Goal: Task Accomplishment & Management: Manage account settings

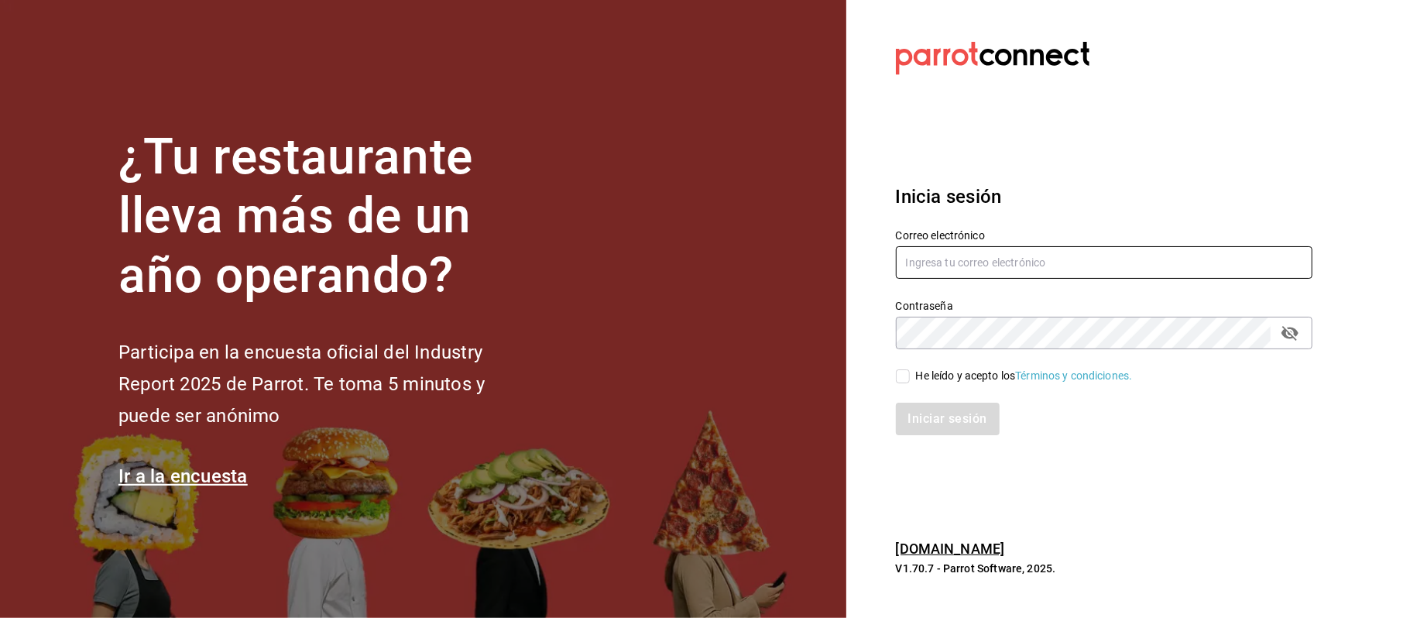
click at [951, 256] on input "text" at bounding box center [1104, 262] width 417 height 33
type input "comamosempanadas@hotmail.com"
click at [899, 378] on input "He leído y acepto los Términos y condiciones." at bounding box center [903, 376] width 14 height 14
checkbox input "true"
click at [934, 423] on button "Iniciar sesión" at bounding box center [948, 419] width 105 height 33
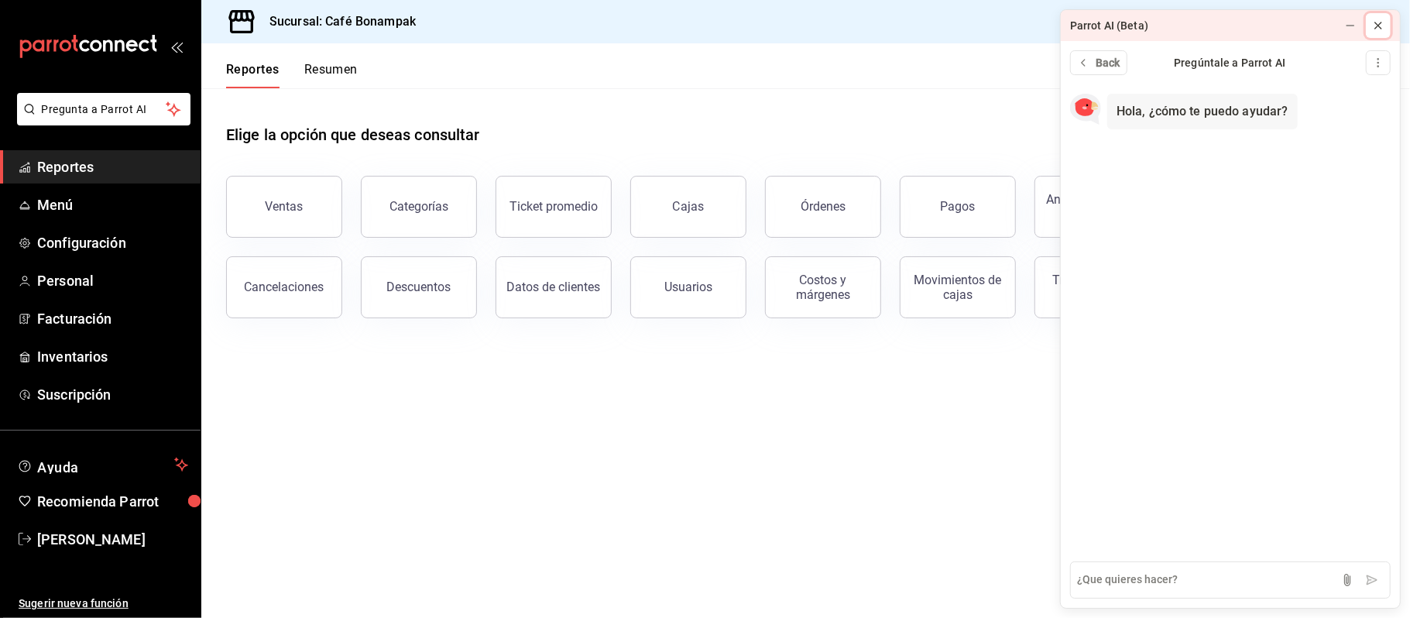
click at [1380, 22] on icon at bounding box center [1378, 25] width 12 height 12
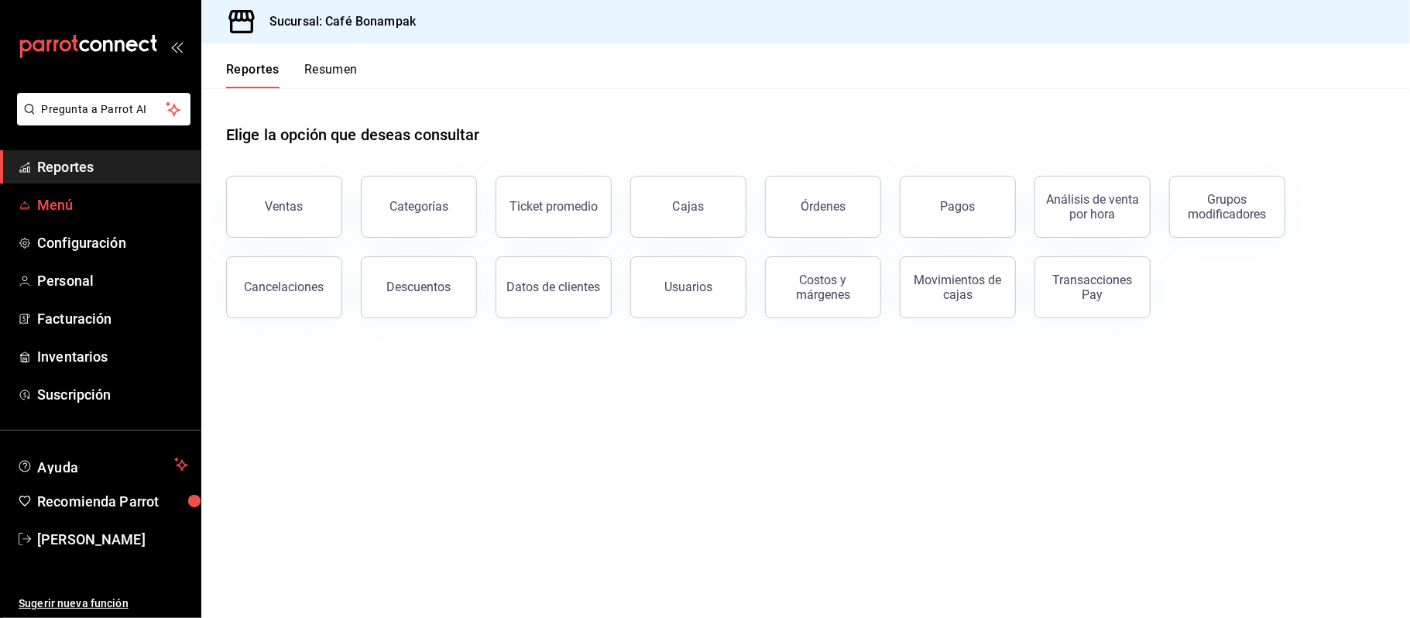
click at [72, 218] on link "Menú" at bounding box center [100, 204] width 201 height 33
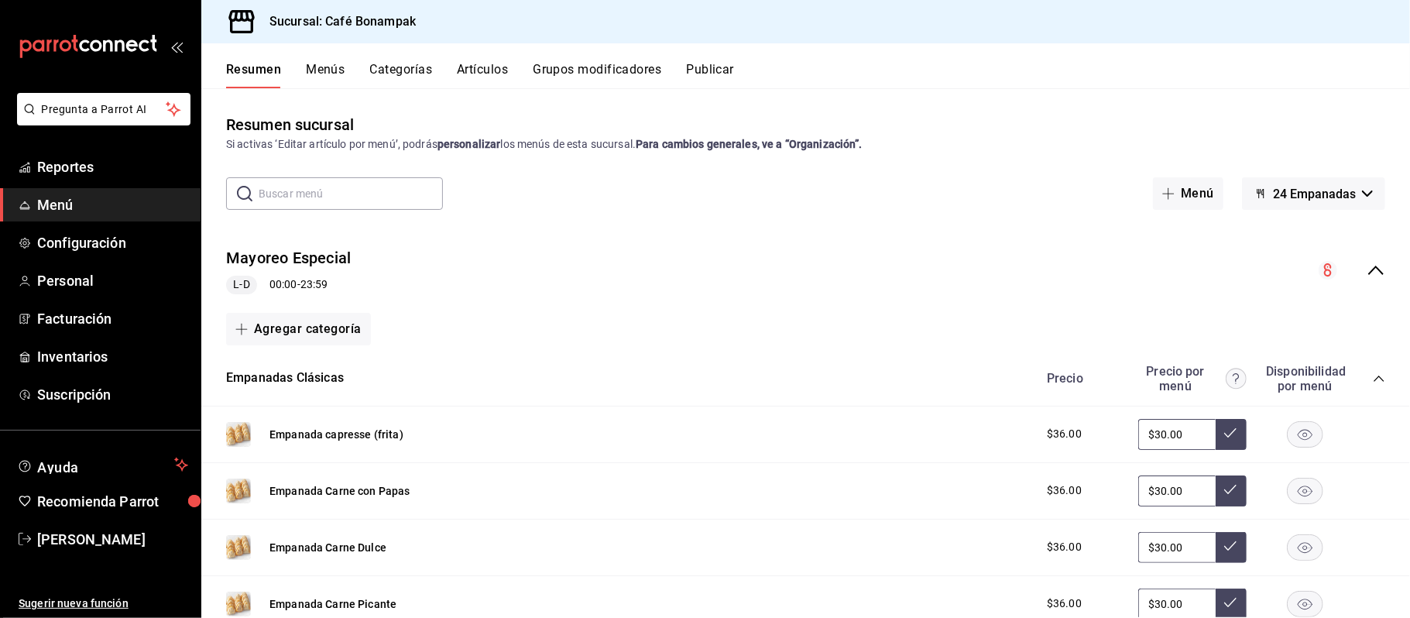
click at [1367, 264] on icon "collapse-menu-row" at bounding box center [1376, 270] width 19 height 19
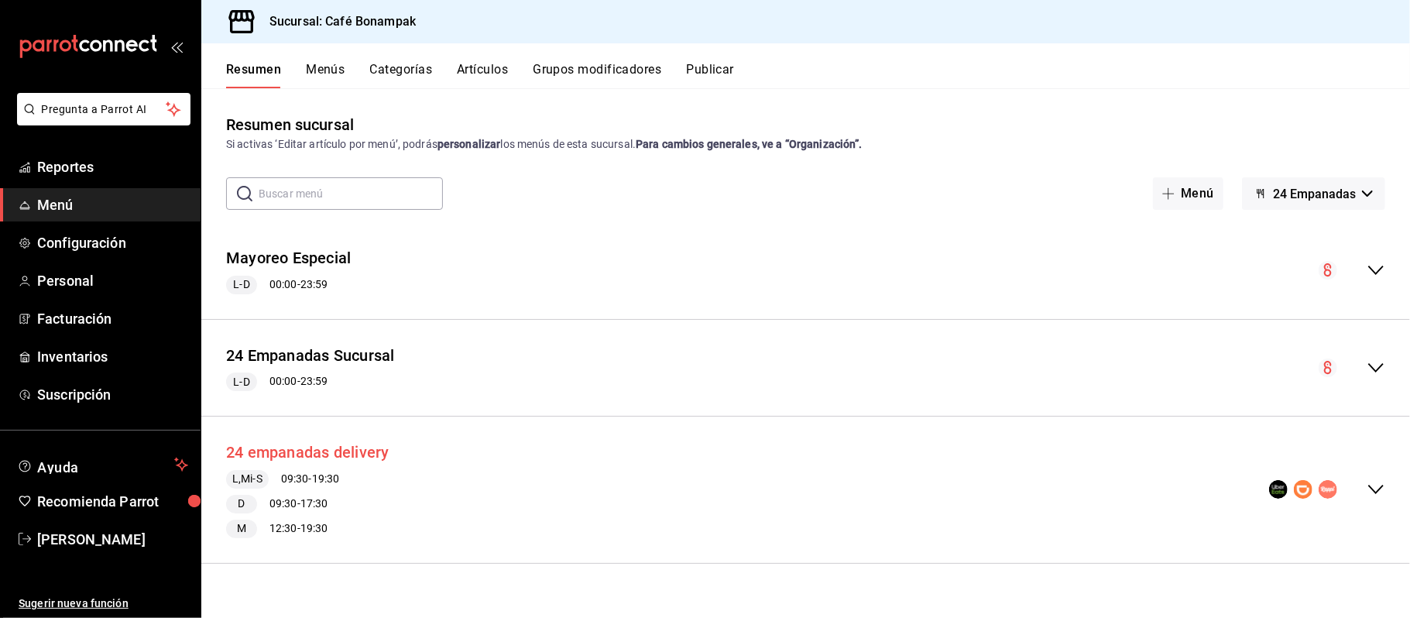
click at [358, 454] on button "24 empanadas delivery" at bounding box center [307, 452] width 163 height 22
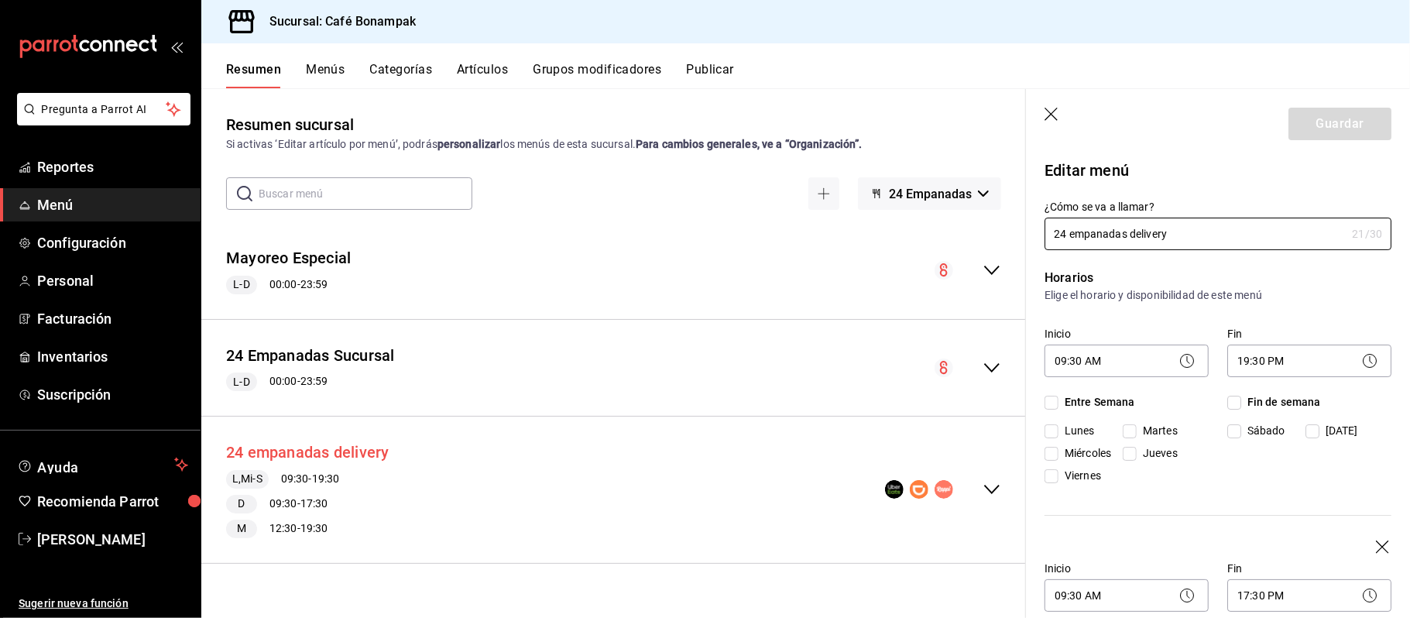
checkbox input "true"
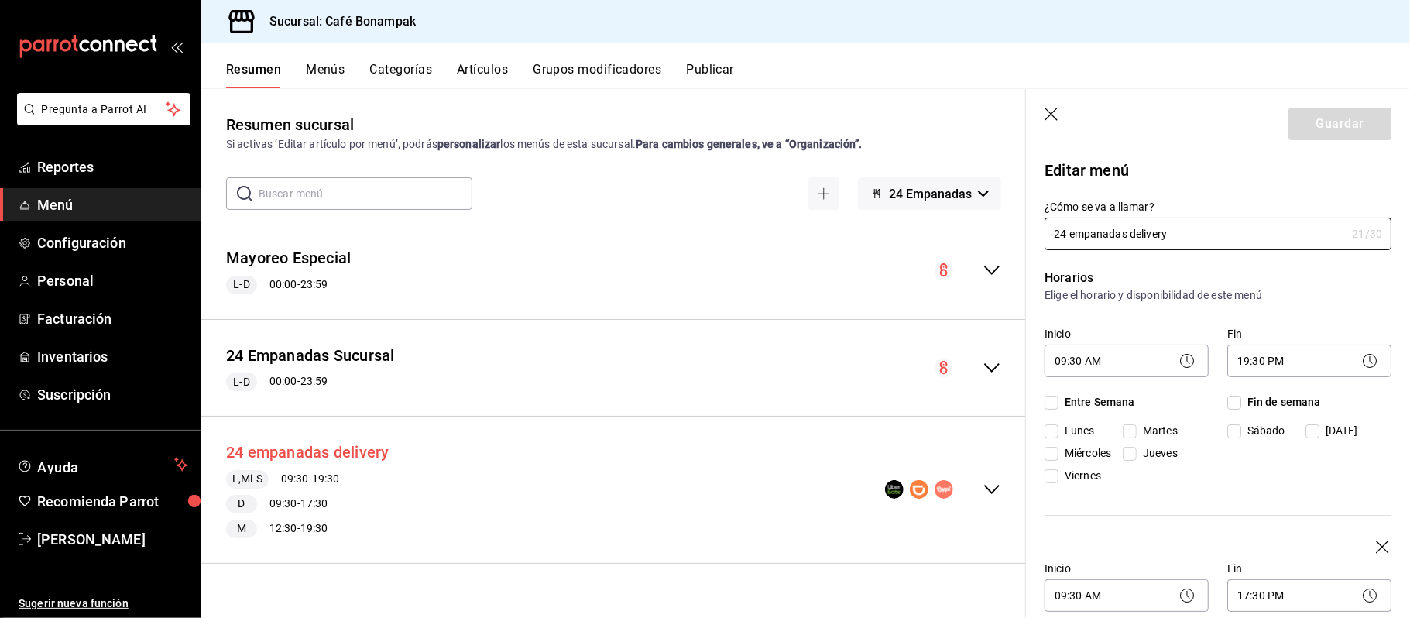
checkbox input "true"
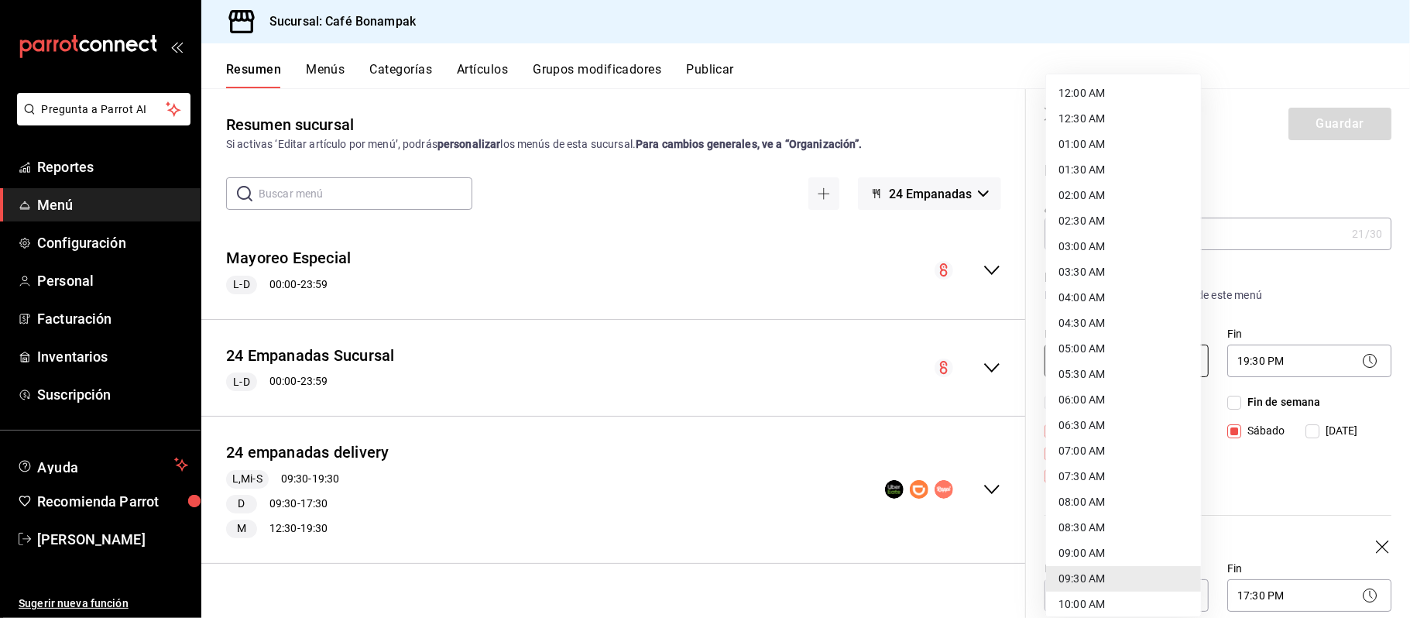
click at [1122, 359] on body "Pregunta a Parrot AI Reportes Menú Configuración Personal Facturación Inventari…" at bounding box center [705, 309] width 1410 height 618
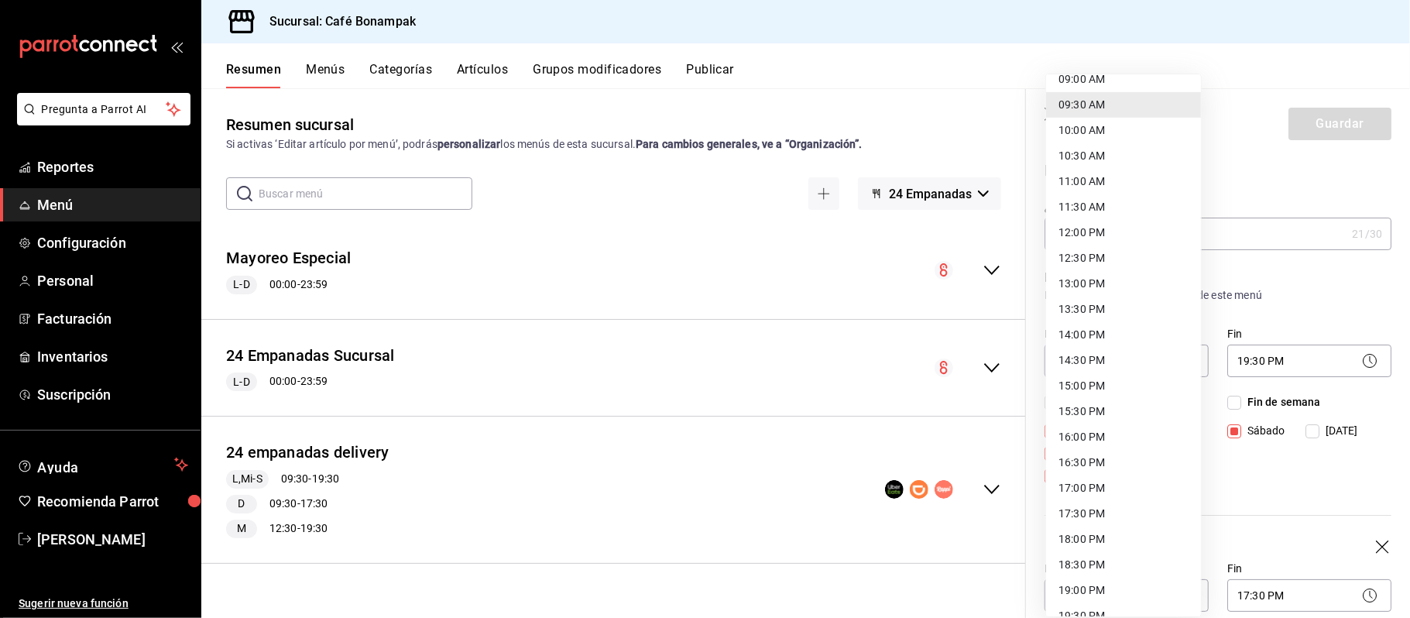
click at [1103, 133] on li "10:00 AM" at bounding box center [1123, 131] width 155 height 26
type input "10:00"
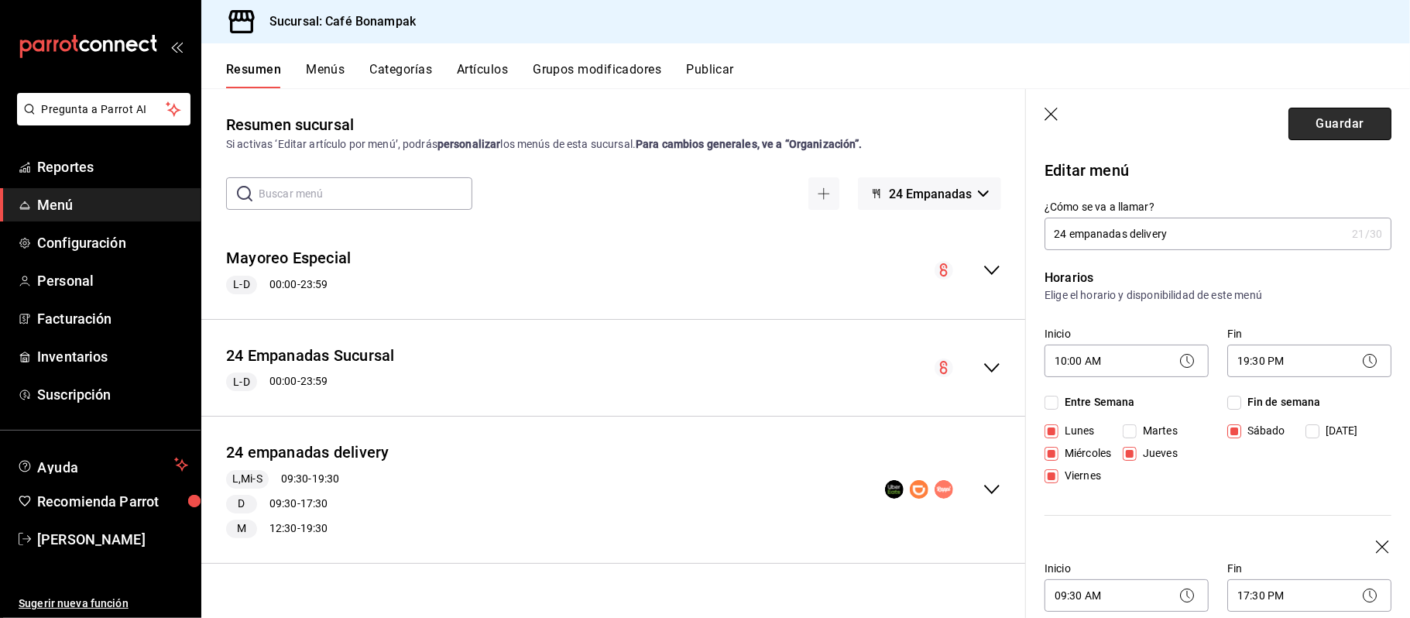
click at [1339, 122] on button "Guardar" at bounding box center [1340, 124] width 103 height 33
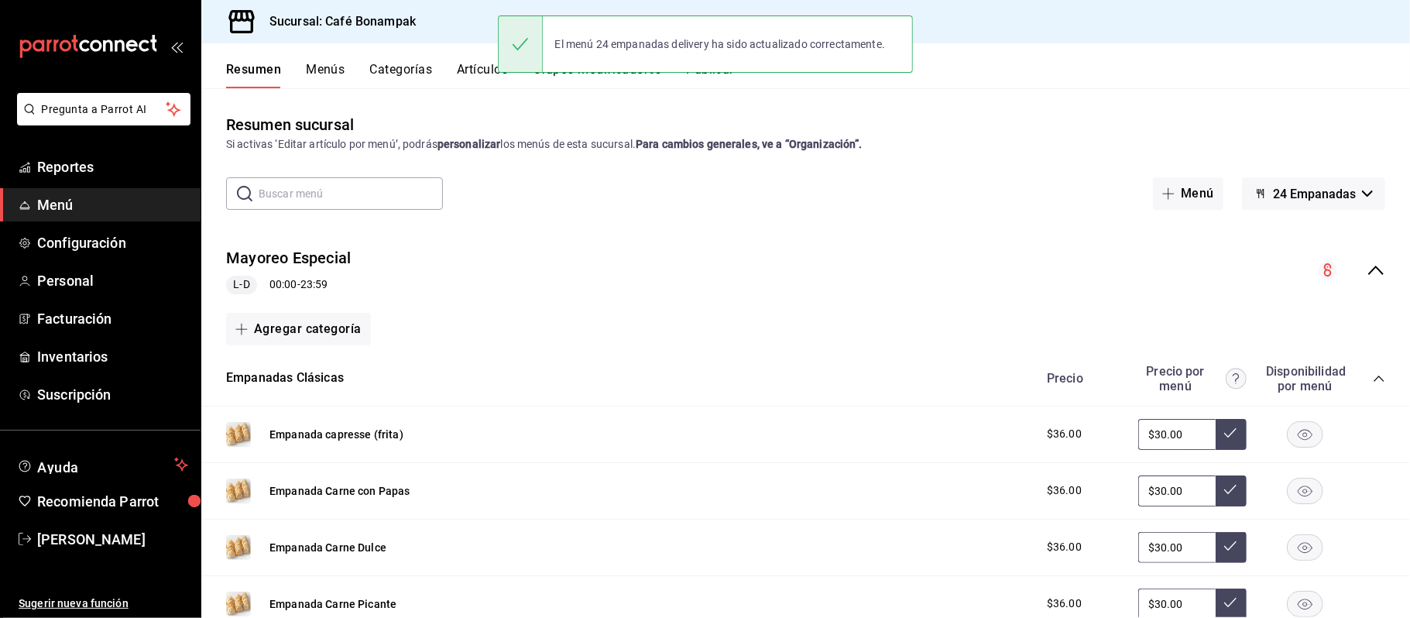
click at [1355, 200] on button "24 Empanadas" at bounding box center [1313, 193] width 143 height 33
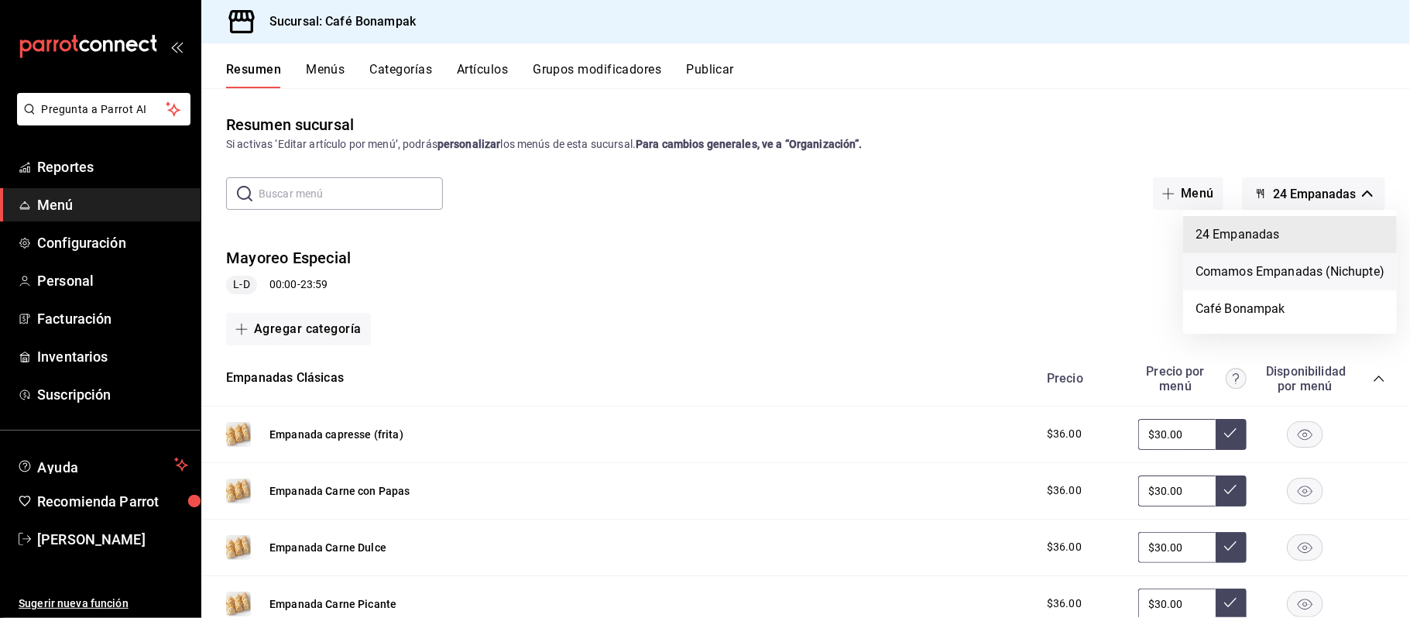
click at [1317, 260] on li "Comamos Empanadas (Nichupte)" at bounding box center [1290, 271] width 214 height 37
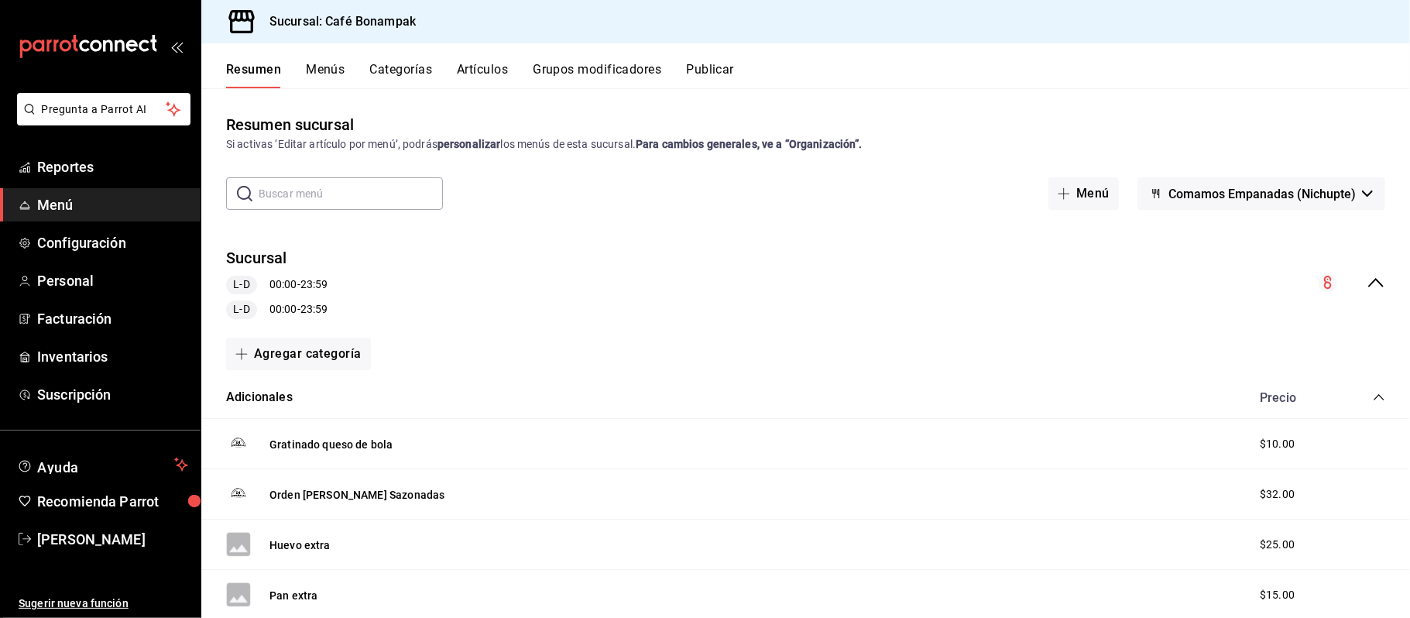
click at [1367, 277] on icon "collapse-menu-row" at bounding box center [1376, 282] width 19 height 19
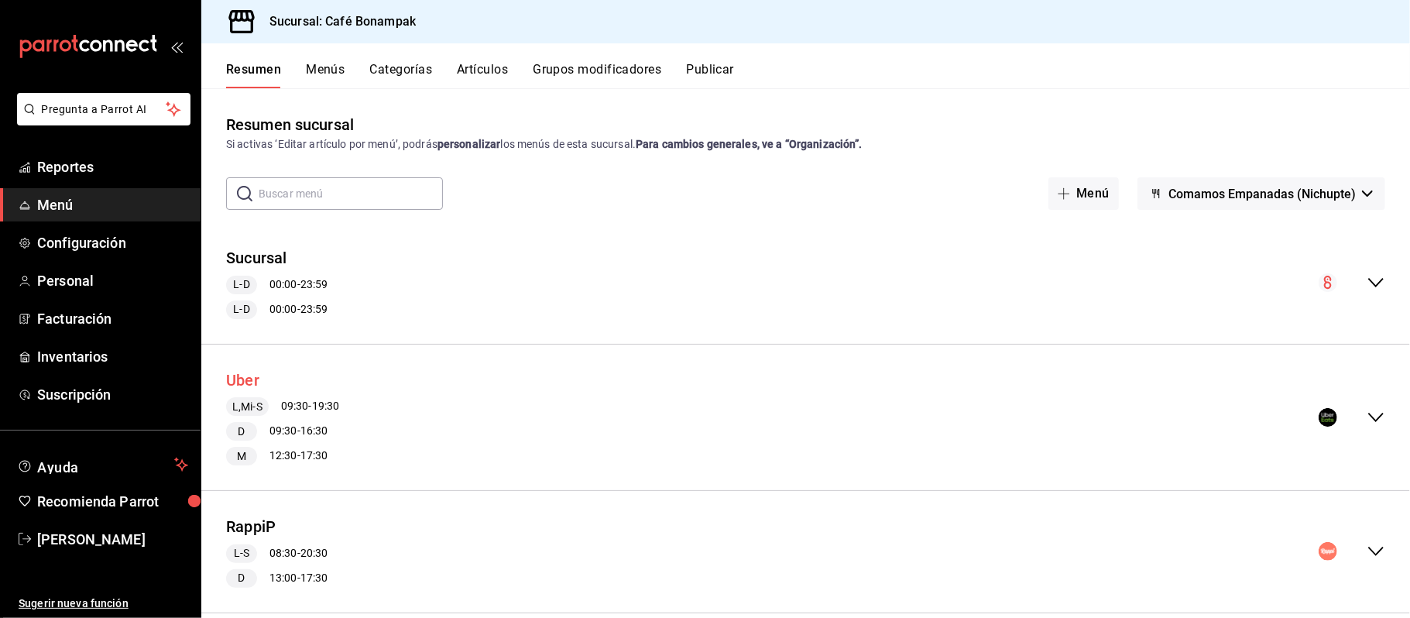
click at [255, 381] on button "Uber" at bounding box center [242, 380] width 33 height 22
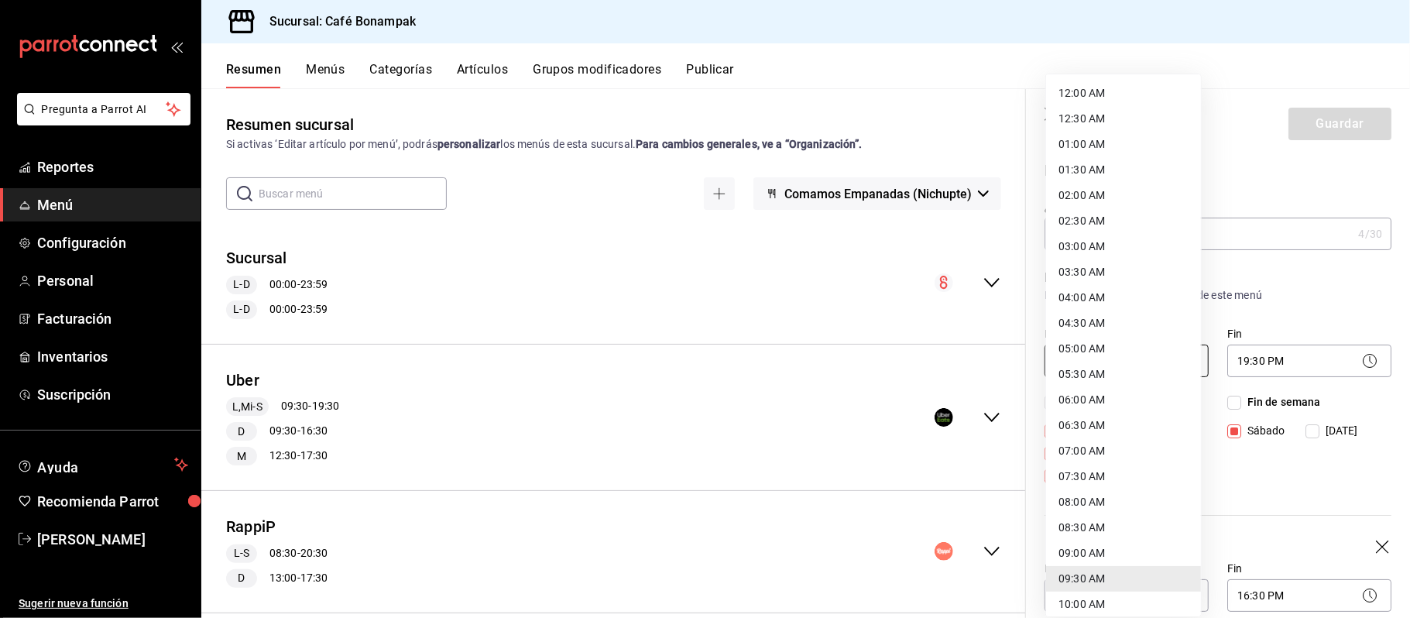
click at [1126, 362] on body "Pregunta a Parrot AI Reportes Menú Configuración Personal Facturación Inventari…" at bounding box center [705, 309] width 1410 height 618
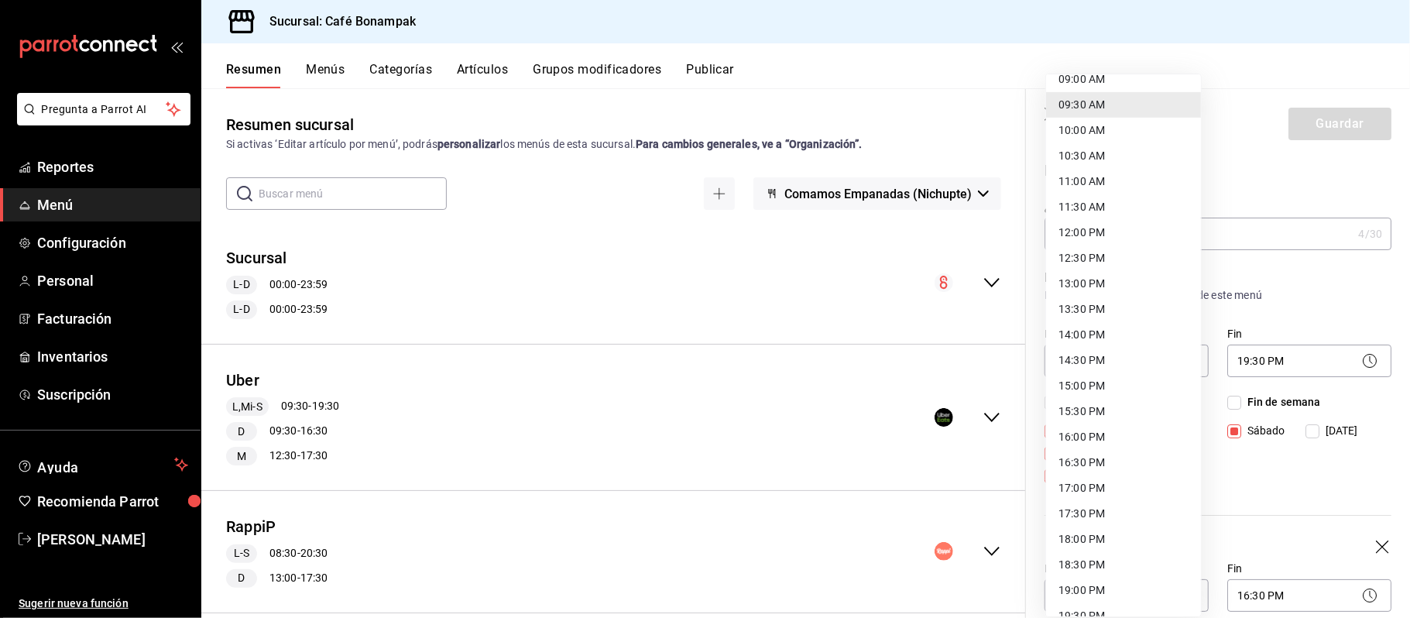
click at [1122, 132] on li "10:00 AM" at bounding box center [1123, 131] width 155 height 26
type input "10:00"
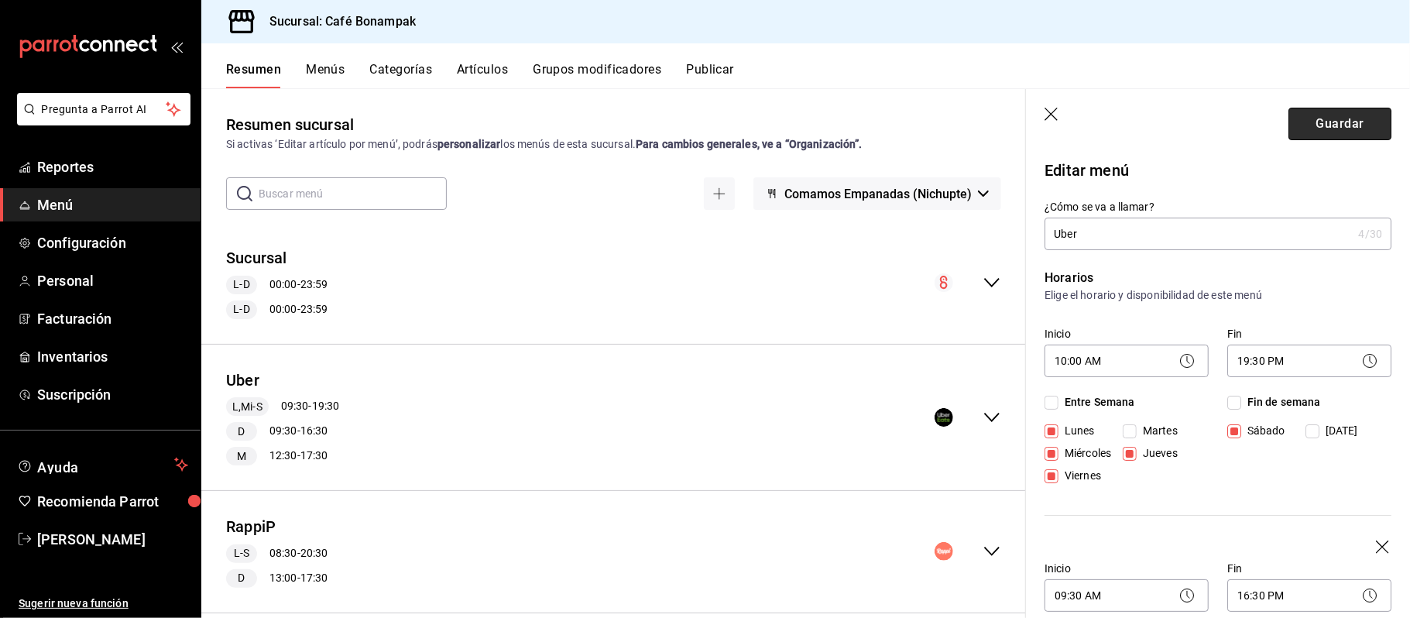
click at [1324, 129] on button "Guardar" at bounding box center [1340, 124] width 103 height 33
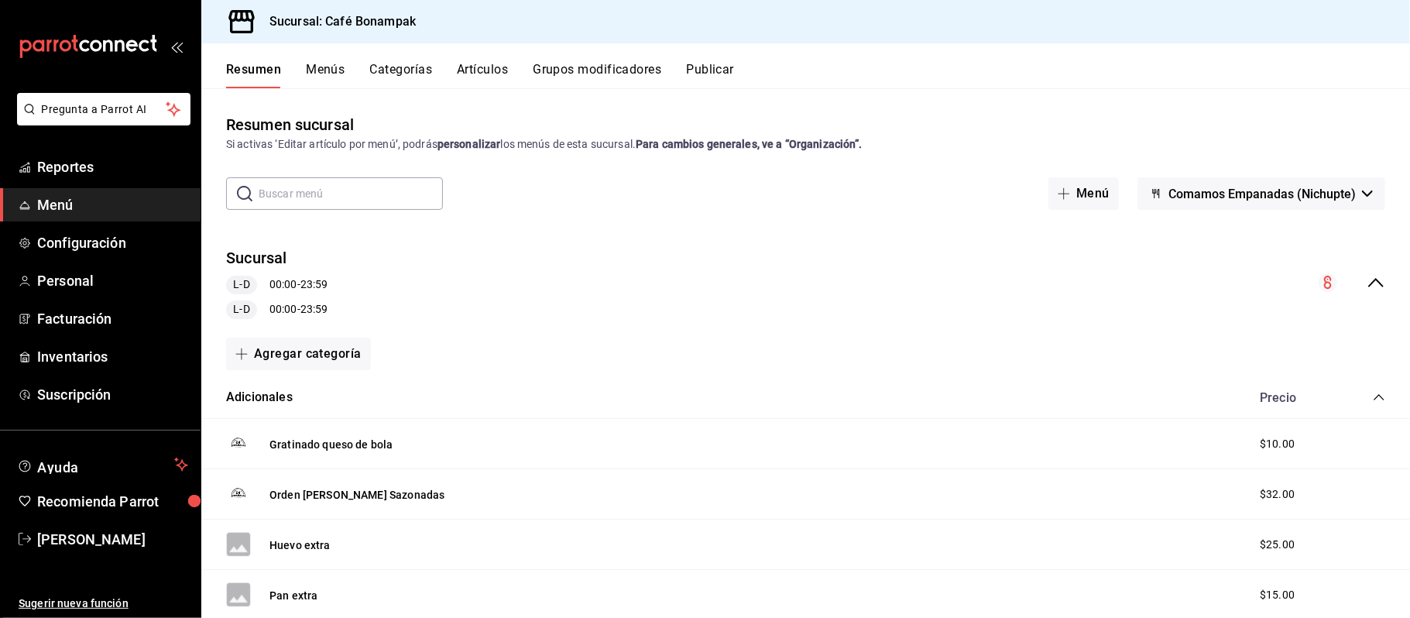
click at [1346, 198] on button "Comamos Empanadas (Nichupte)" at bounding box center [1262, 193] width 248 height 33
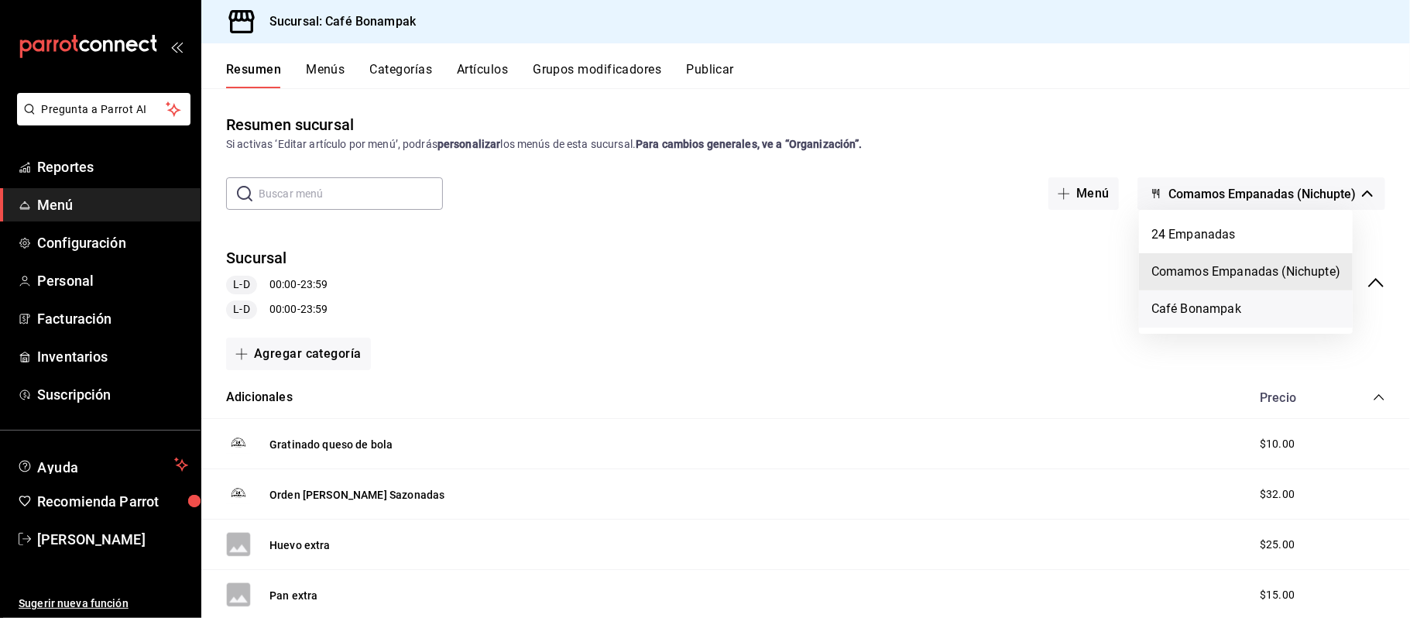
click at [1236, 308] on li "Café Bonampak" at bounding box center [1246, 308] width 214 height 37
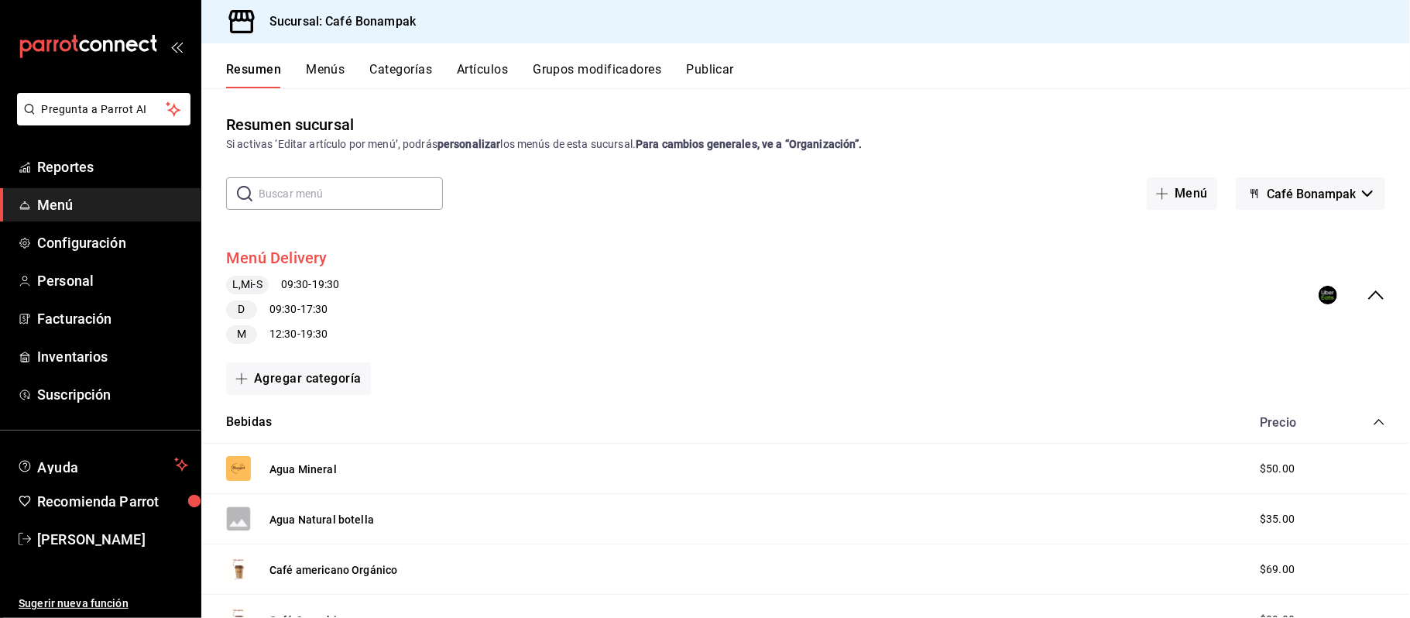
click at [280, 256] on button "Menú Delivery" at bounding box center [276, 258] width 101 height 22
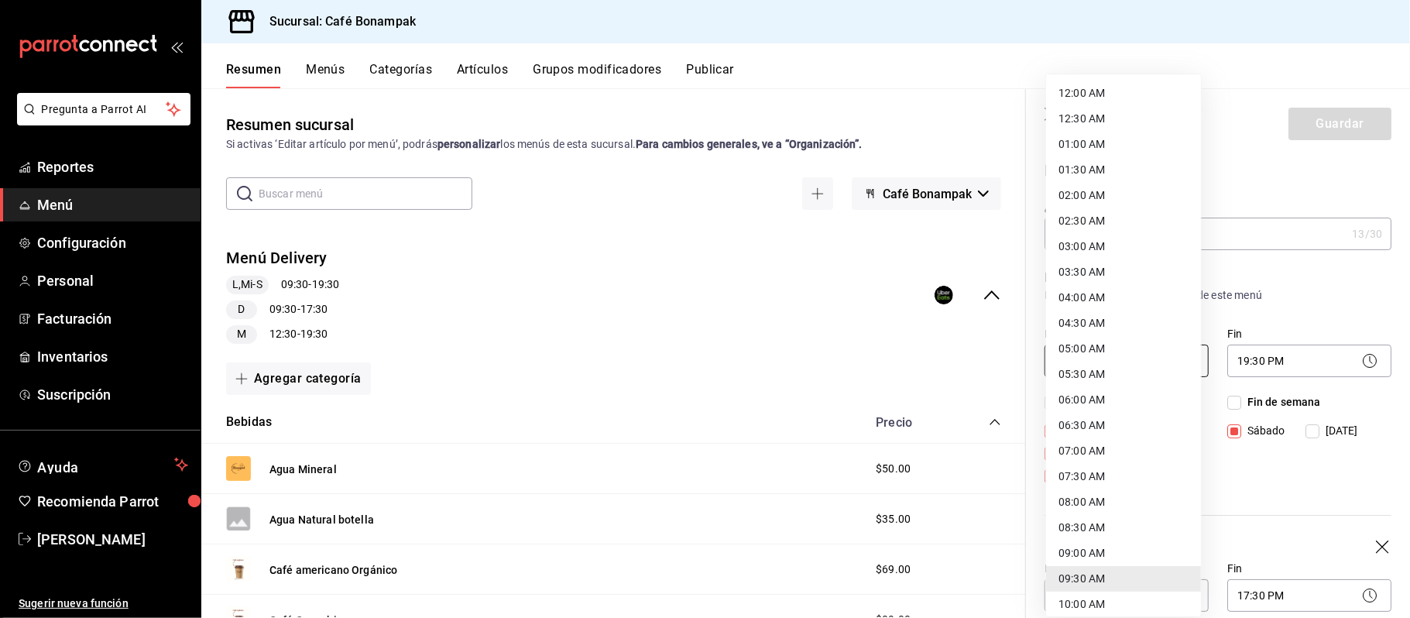
click at [1118, 357] on body "Pregunta a Parrot AI Reportes Menú Configuración Personal Facturación Inventari…" at bounding box center [705, 309] width 1410 height 618
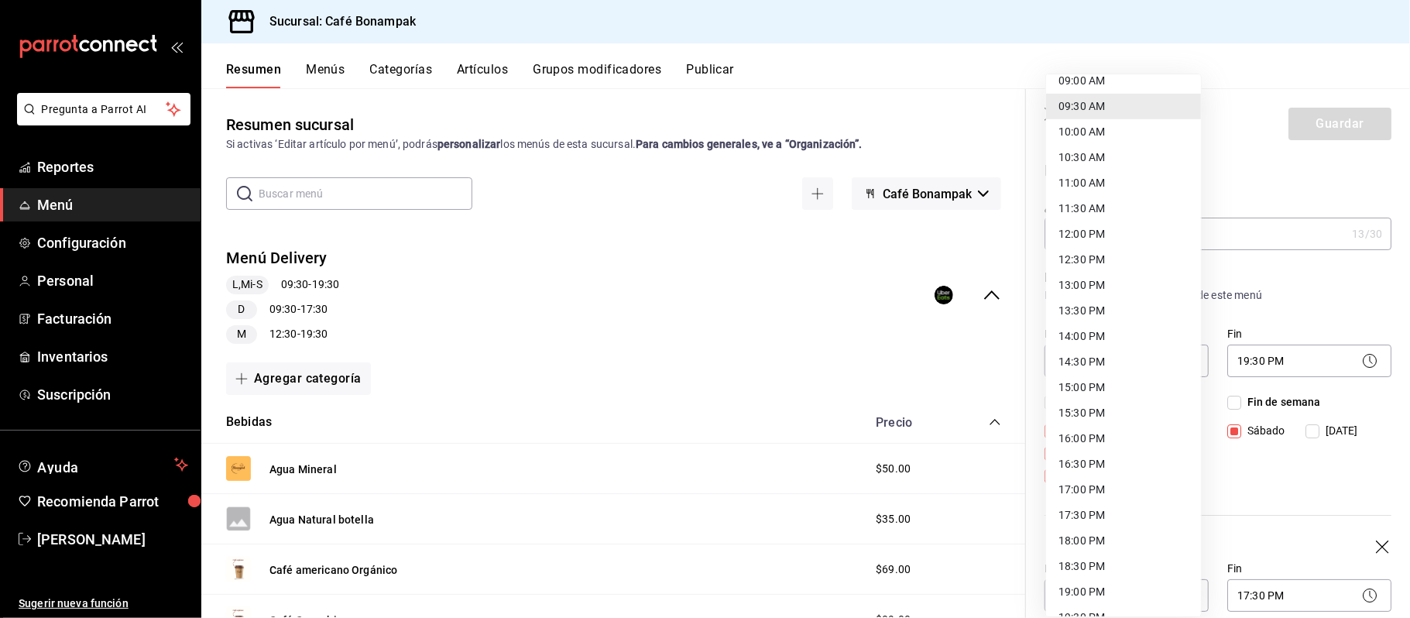
scroll to position [474, 0]
click at [1113, 137] on li "10:00 AM" at bounding box center [1123, 131] width 155 height 26
type input "10:00"
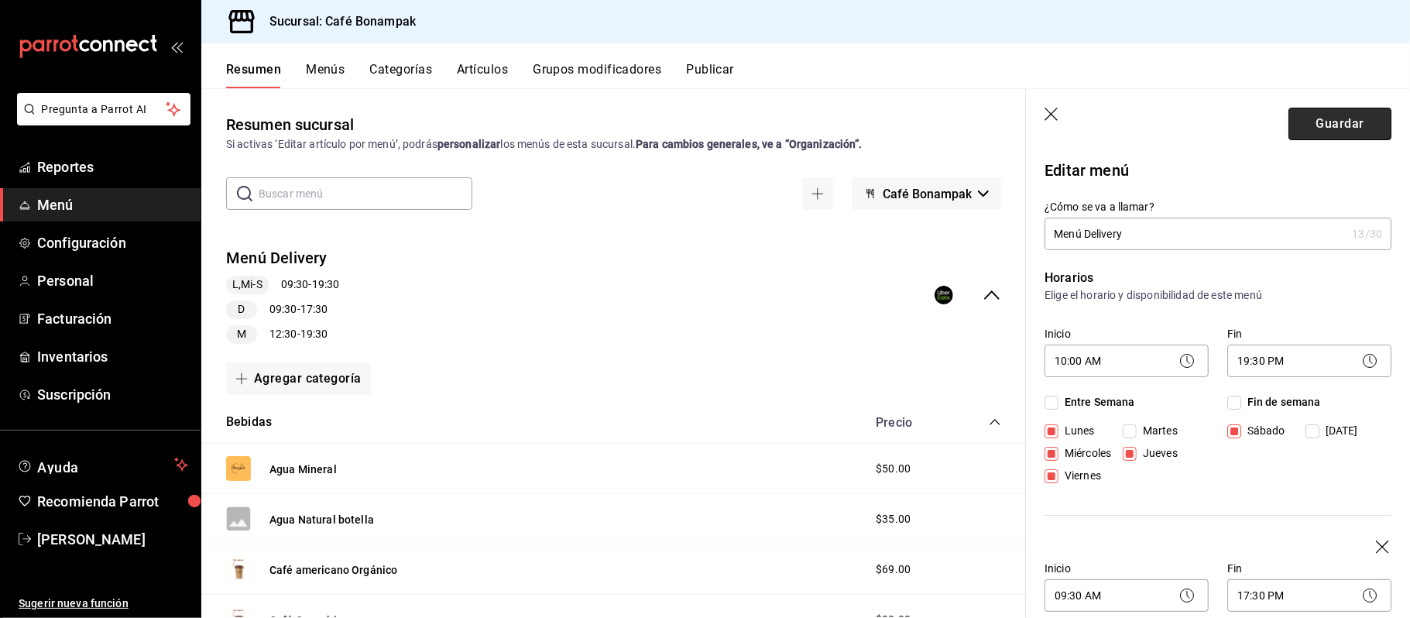
click at [1323, 128] on button "Guardar" at bounding box center [1340, 124] width 103 height 33
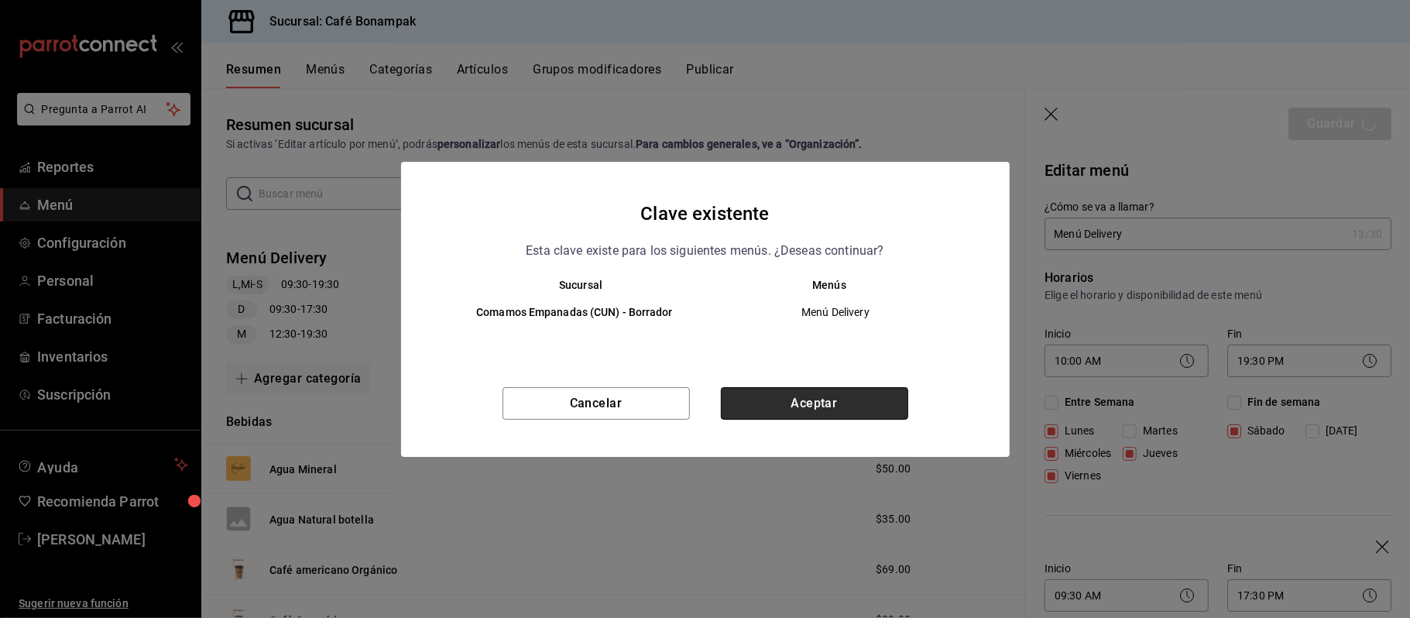
click at [853, 403] on button "Aceptar" at bounding box center [814, 403] width 187 height 33
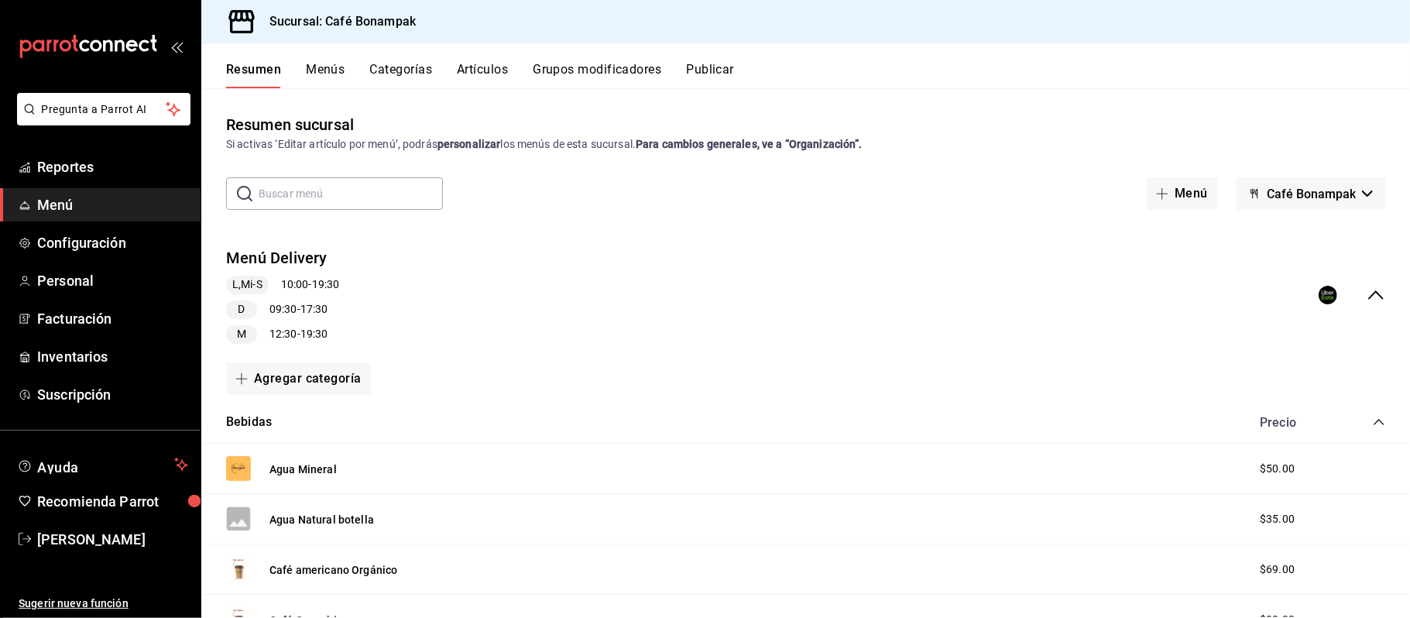
click at [720, 66] on button "Publicar" at bounding box center [710, 75] width 48 height 26
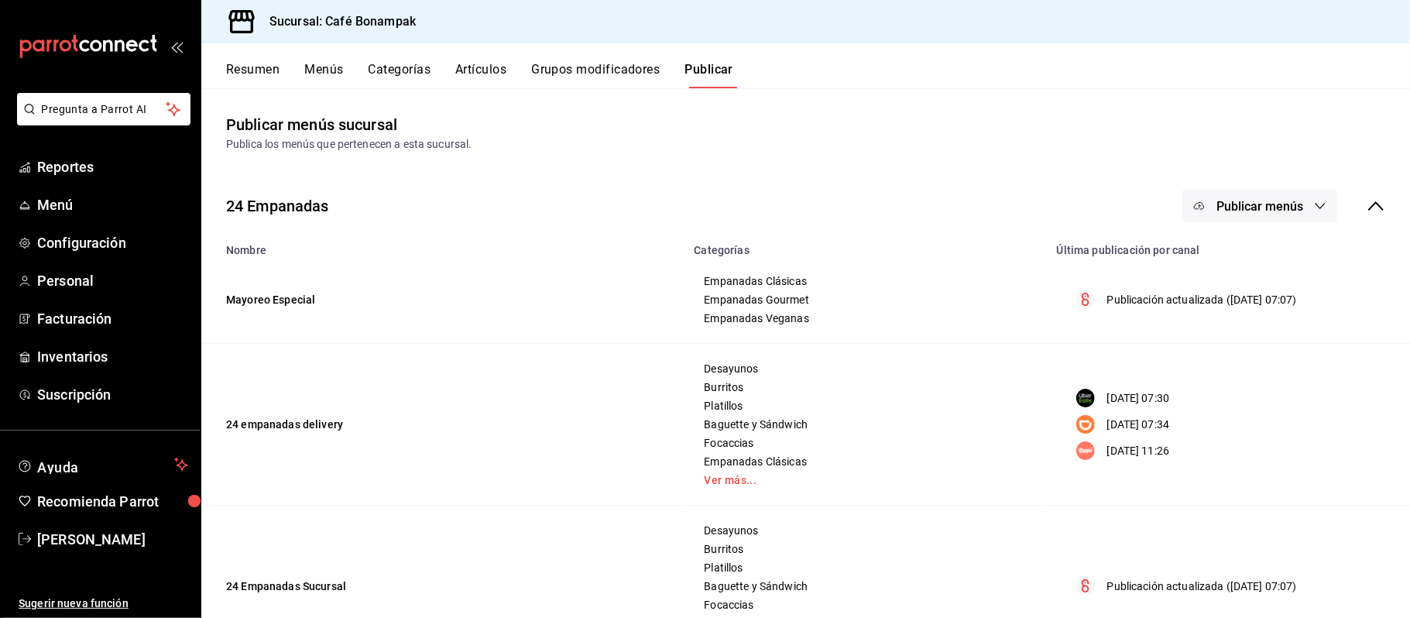
click at [1295, 201] on button "Publicar menús" at bounding box center [1260, 206] width 155 height 33
click at [1262, 296] on span "Uber Eats" at bounding box center [1267, 300] width 74 height 16
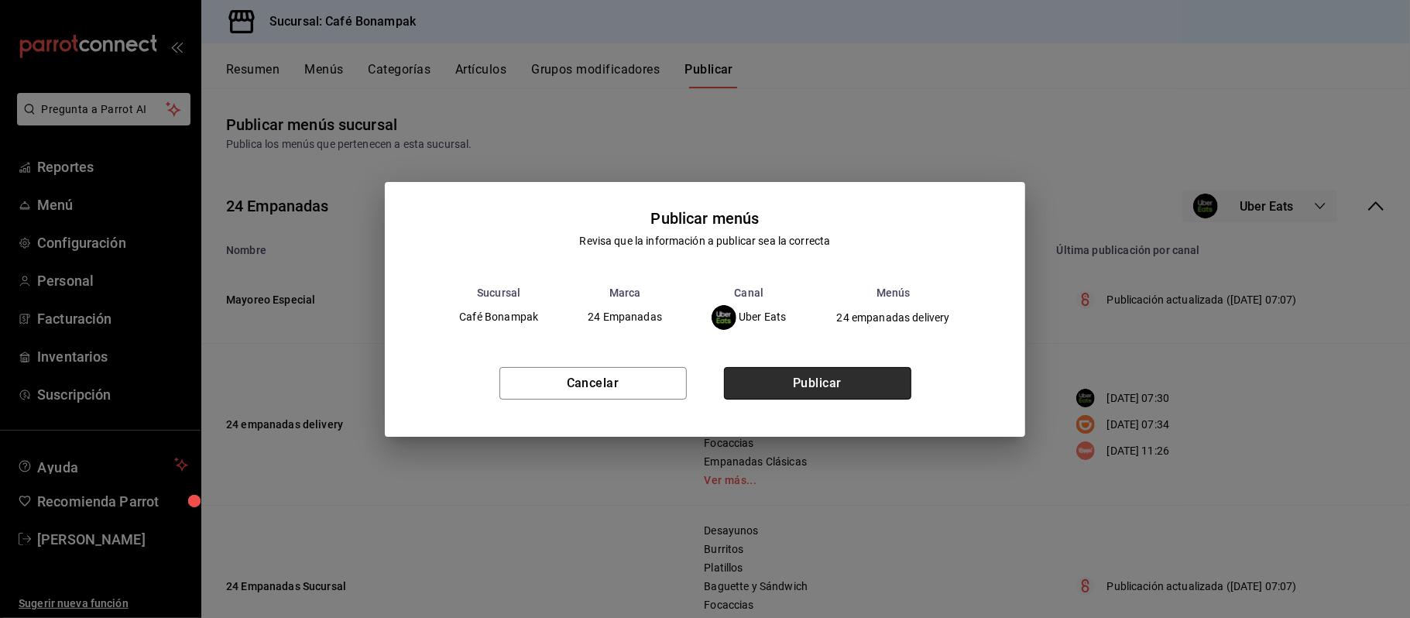
click at [874, 372] on button "Publicar" at bounding box center [817, 383] width 187 height 33
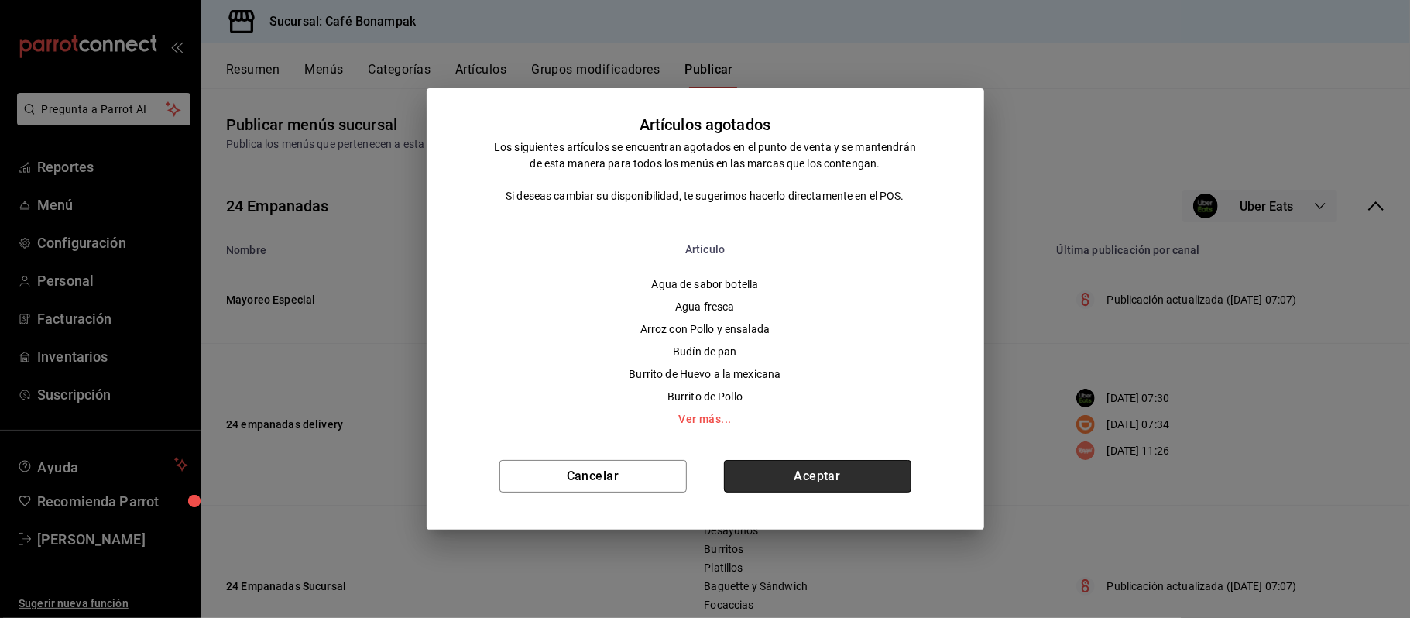
click at [853, 482] on button "Aceptar" at bounding box center [817, 476] width 187 height 33
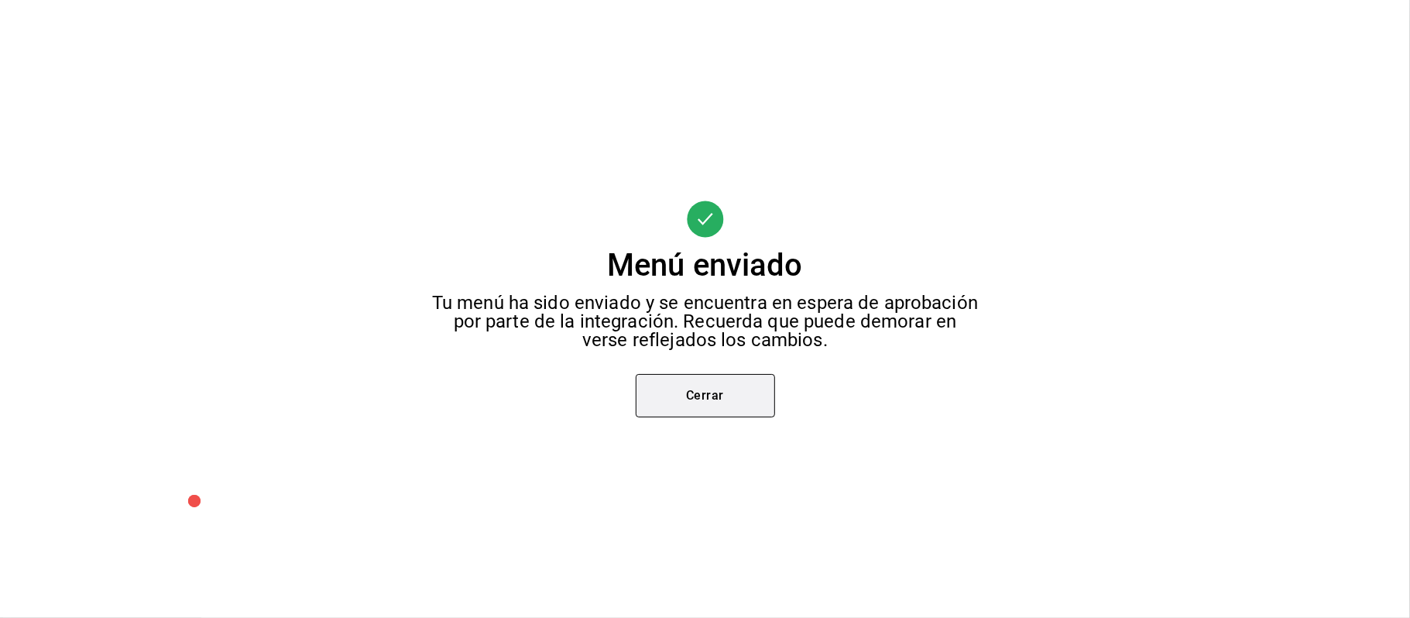
click at [719, 389] on button "Cerrar" at bounding box center [705, 395] width 139 height 43
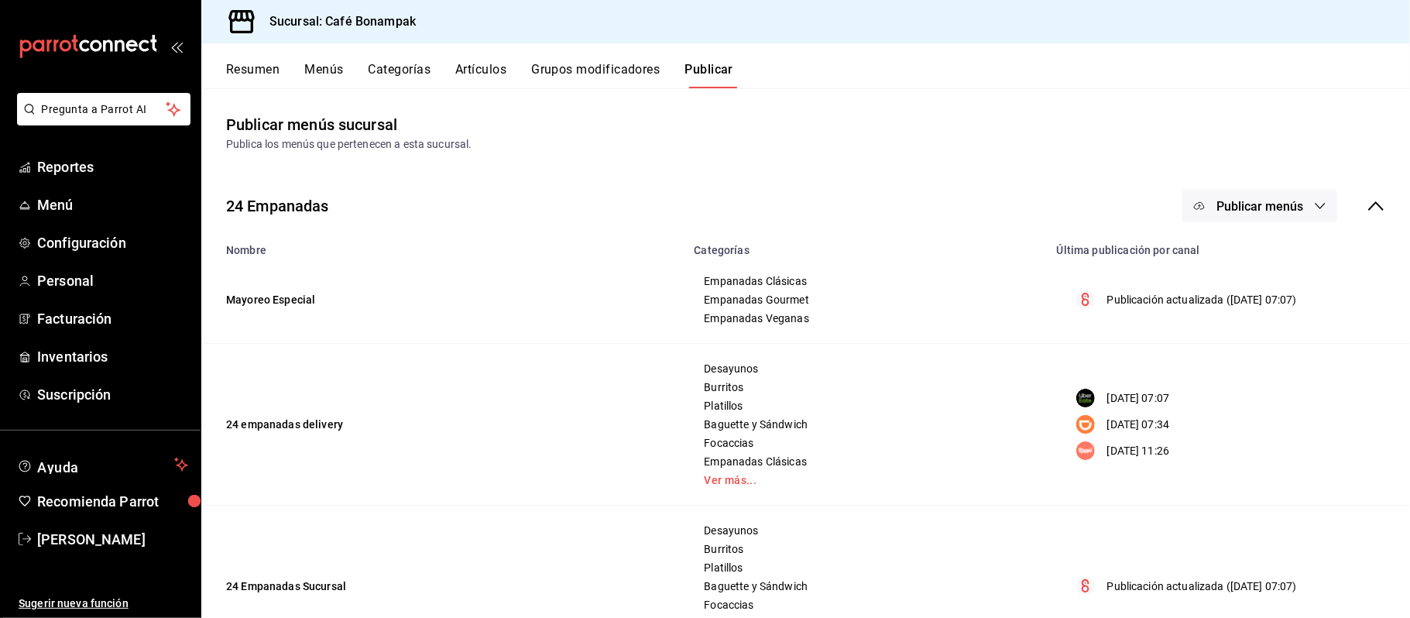
click at [1296, 211] on button "Publicar menús" at bounding box center [1260, 206] width 155 height 33
click at [1265, 331] on li "DiDi Food" at bounding box center [1245, 342] width 143 height 43
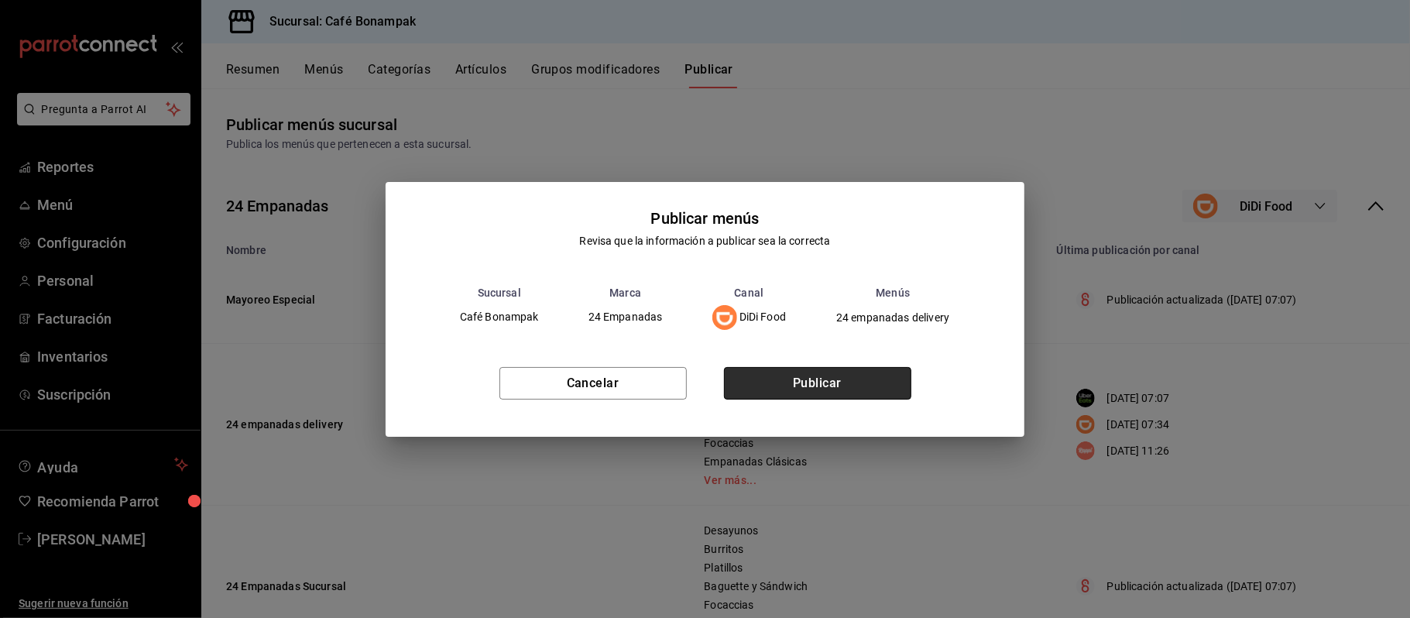
click at [812, 379] on button "Publicar" at bounding box center [817, 383] width 187 height 33
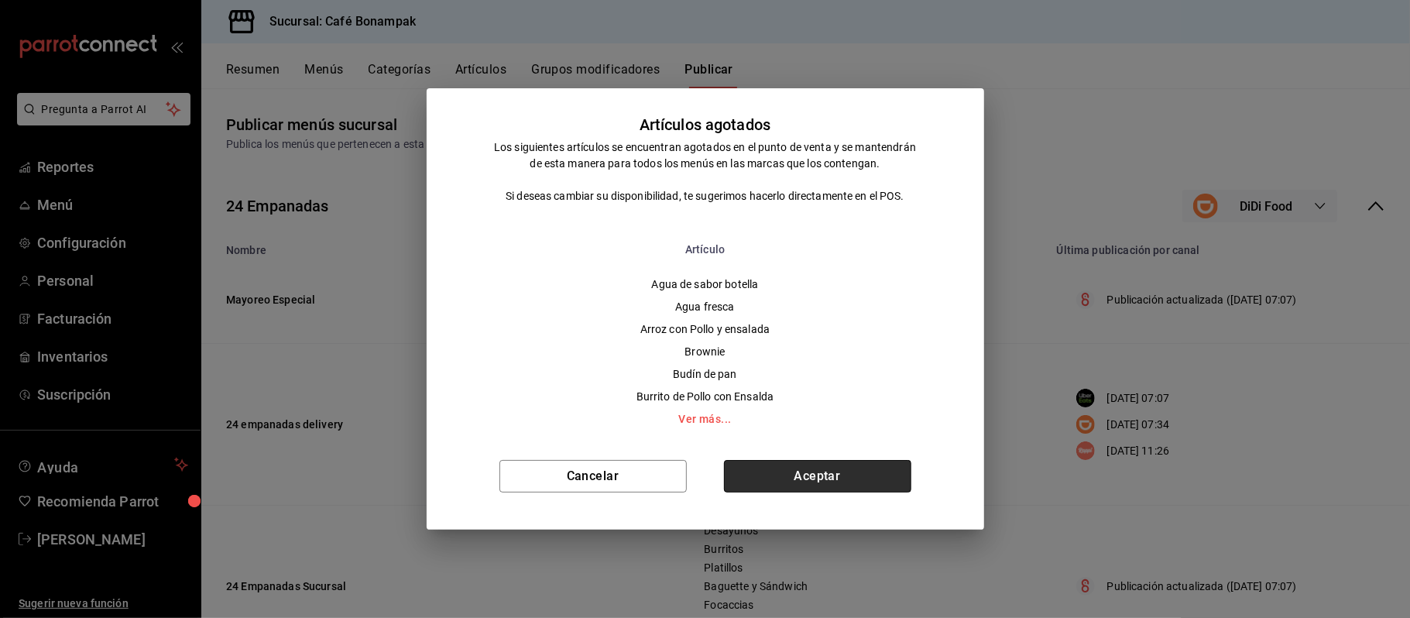
click at [827, 472] on button "Aceptar" at bounding box center [817, 476] width 187 height 33
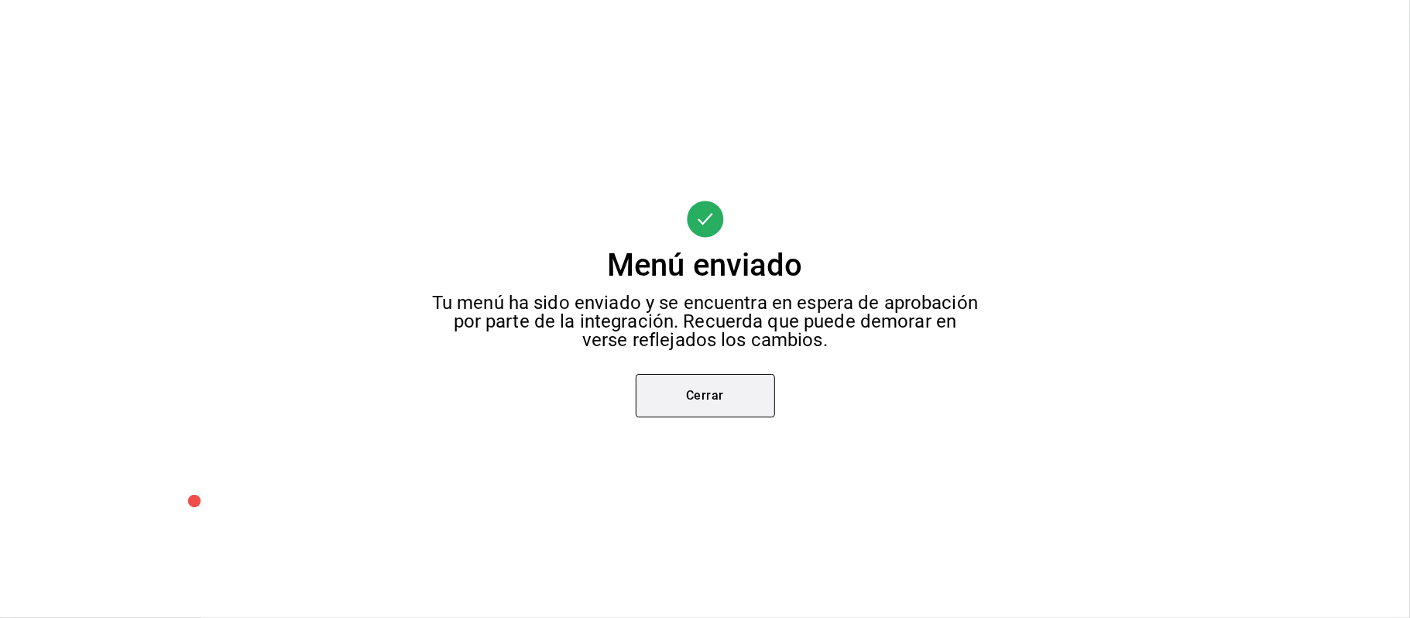
click at [716, 403] on button "Cerrar" at bounding box center [705, 395] width 139 height 43
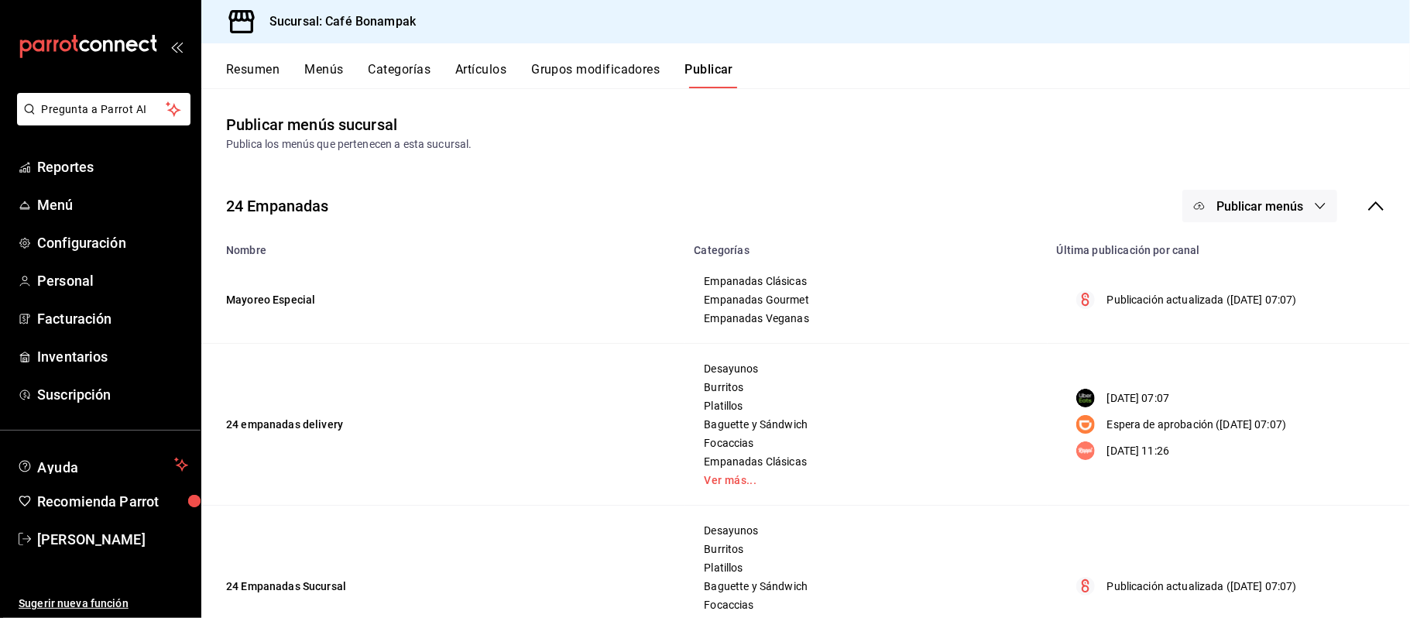
click at [1314, 211] on icon "button" at bounding box center [1320, 206] width 12 height 12
click at [1265, 379] on span "Rappi" at bounding box center [1267, 387] width 74 height 16
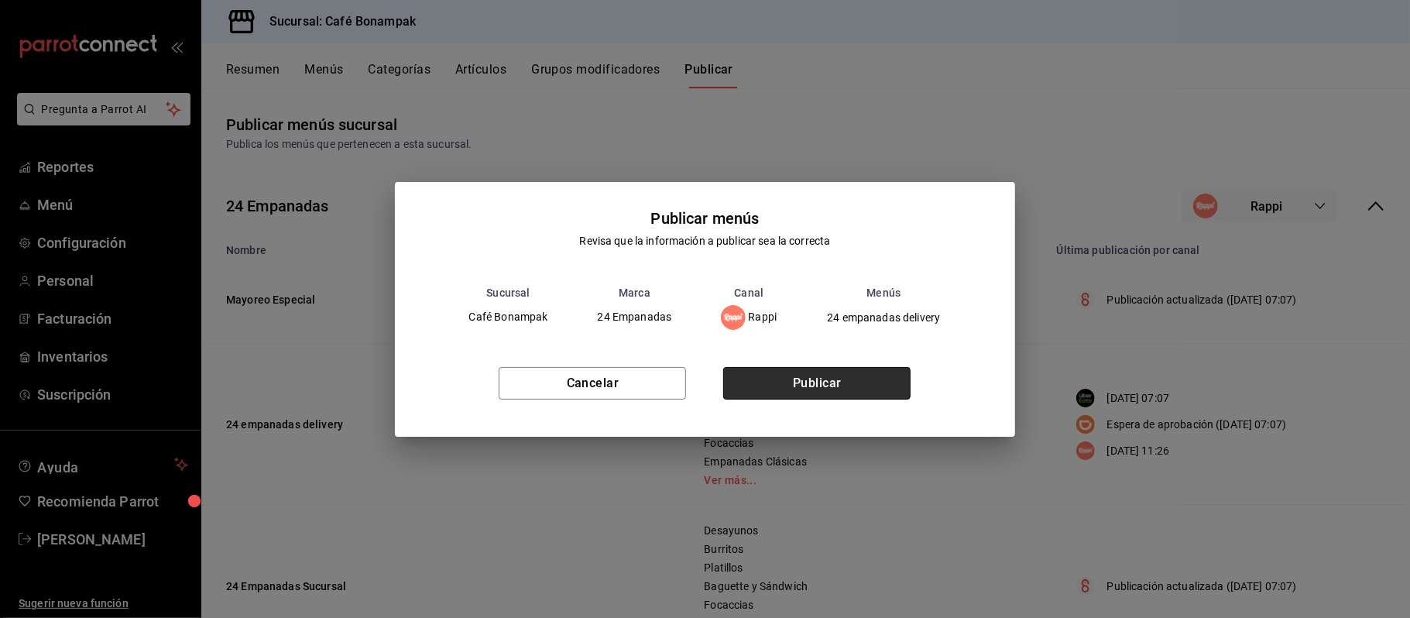
click at [884, 386] on button "Publicar" at bounding box center [816, 383] width 187 height 33
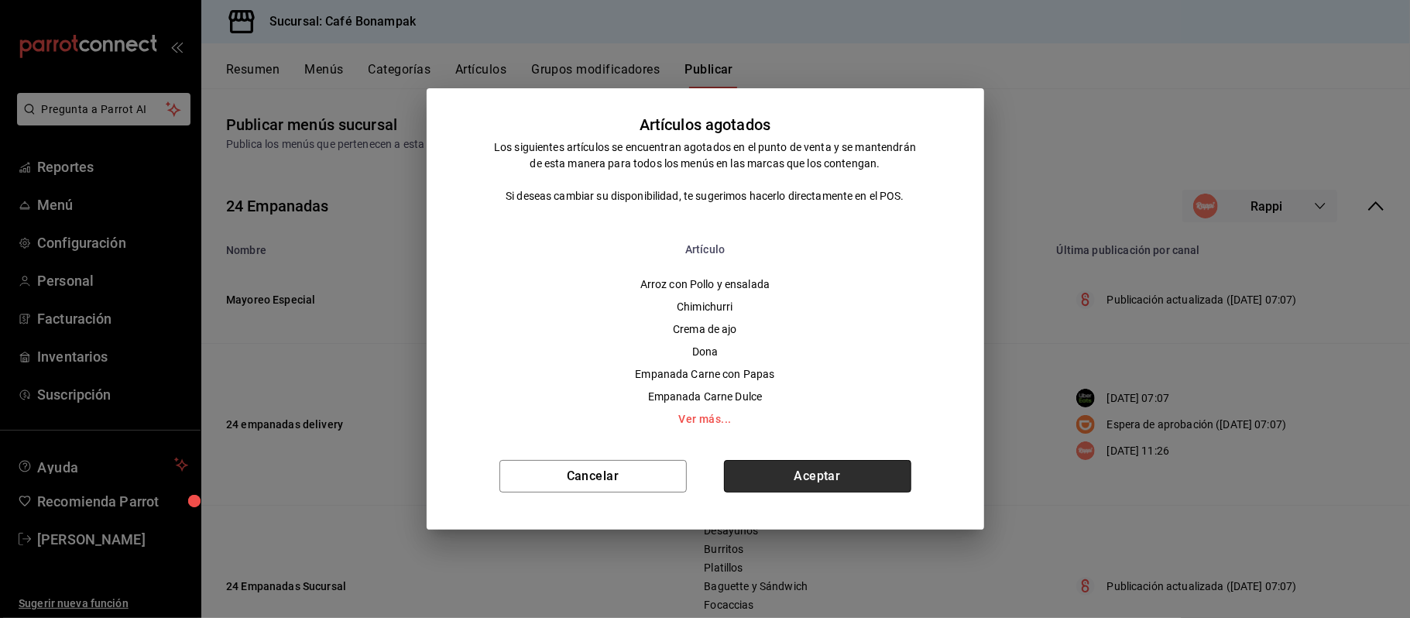
click at [861, 463] on button "Aceptar" at bounding box center [817, 476] width 187 height 33
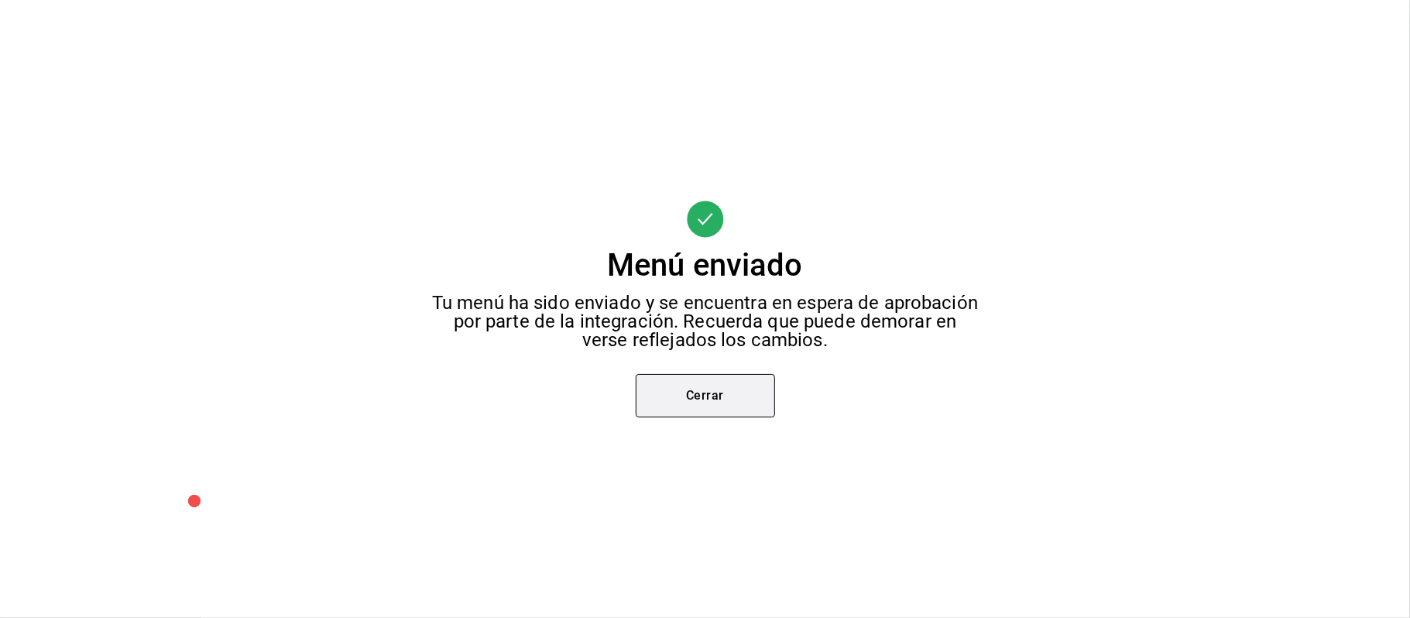
click at [692, 384] on button "Cerrar" at bounding box center [705, 395] width 139 height 43
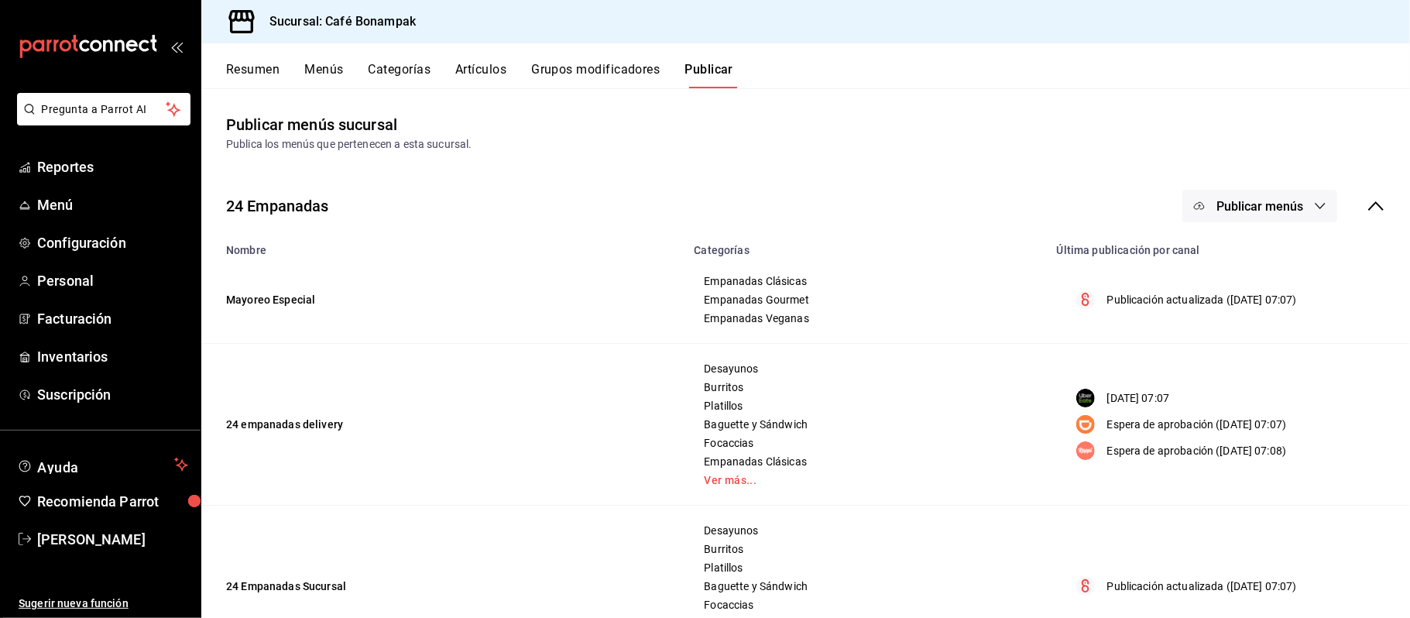
click at [1367, 201] on icon at bounding box center [1376, 206] width 19 height 19
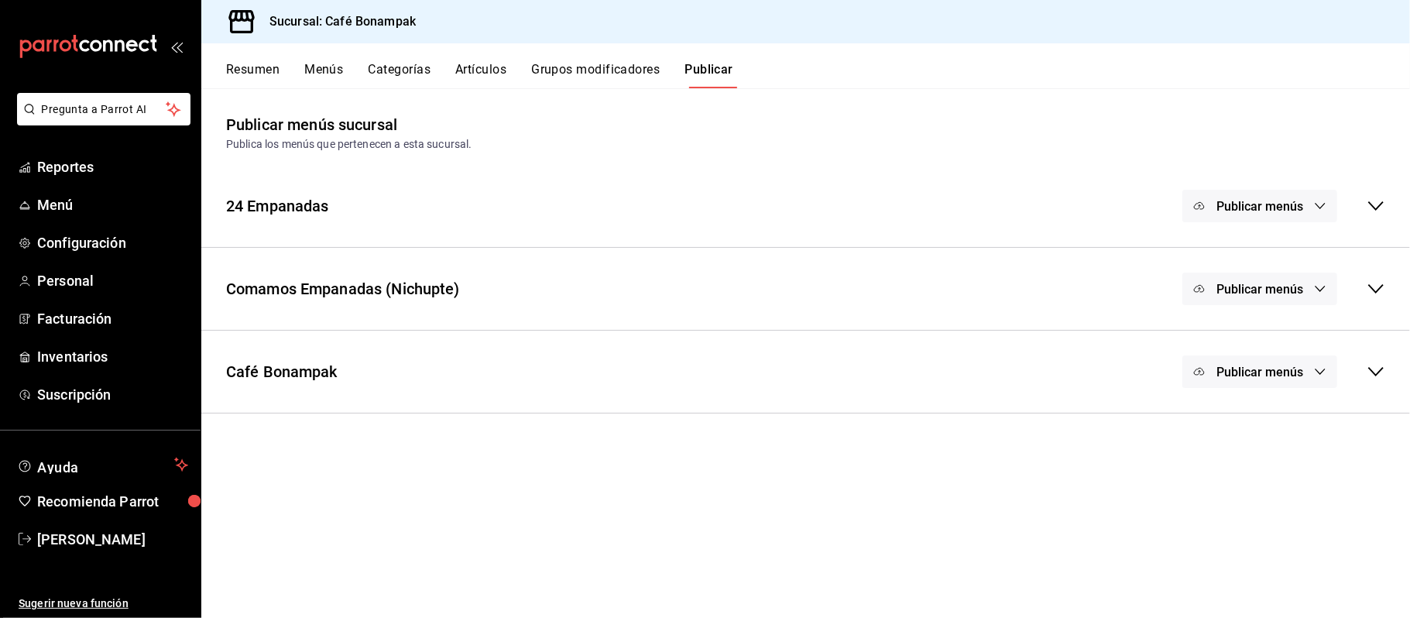
click at [1326, 293] on icon "button" at bounding box center [1320, 289] width 12 height 12
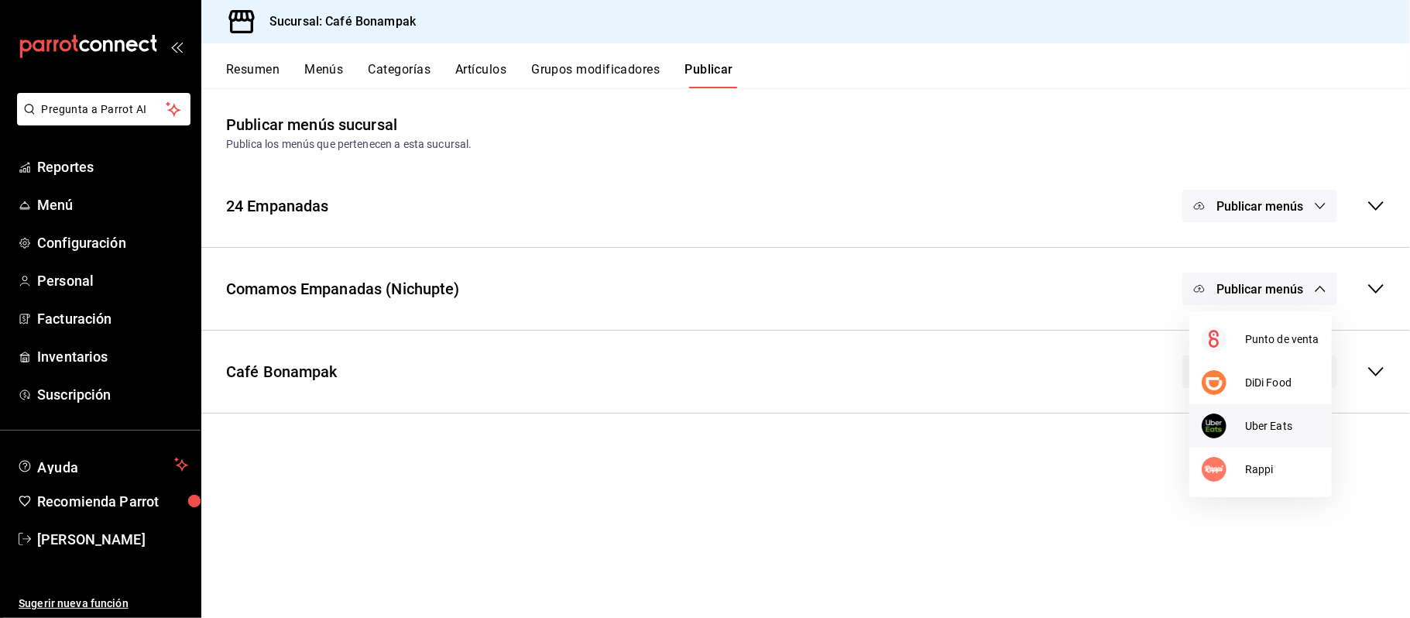
click at [1278, 416] on li "Uber Eats" at bounding box center [1261, 425] width 143 height 43
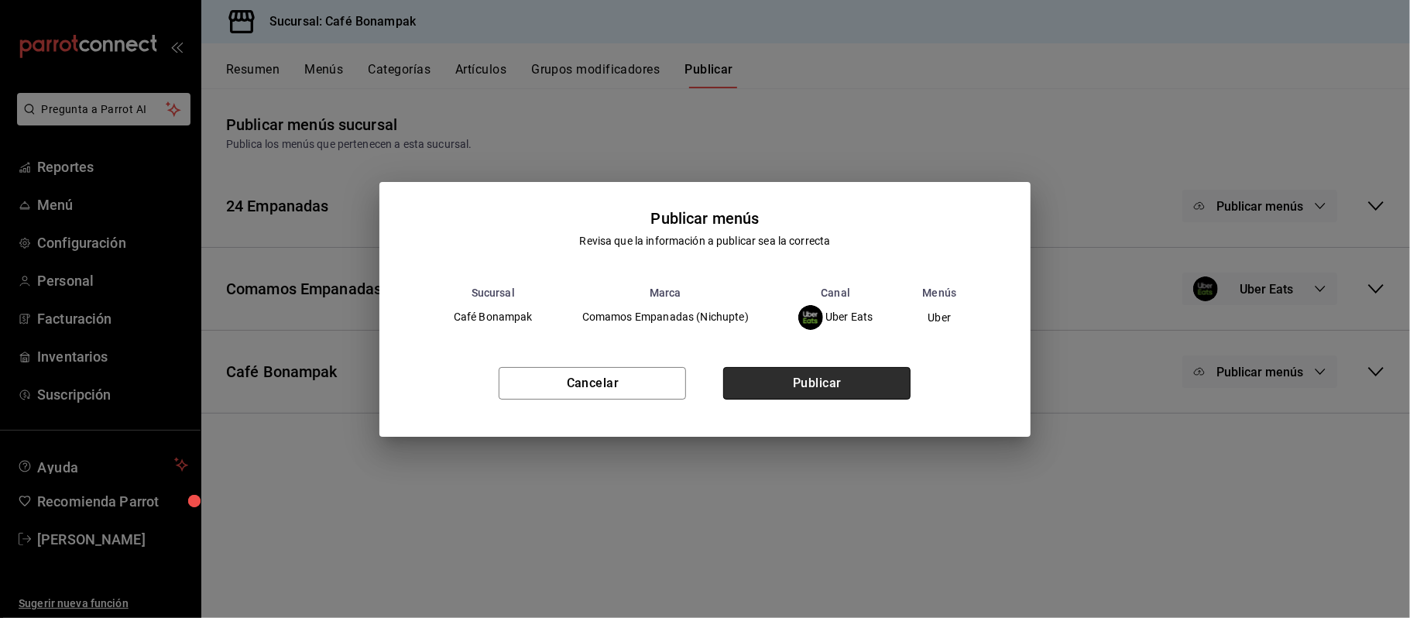
click at [880, 376] on button "Publicar" at bounding box center [816, 383] width 187 height 33
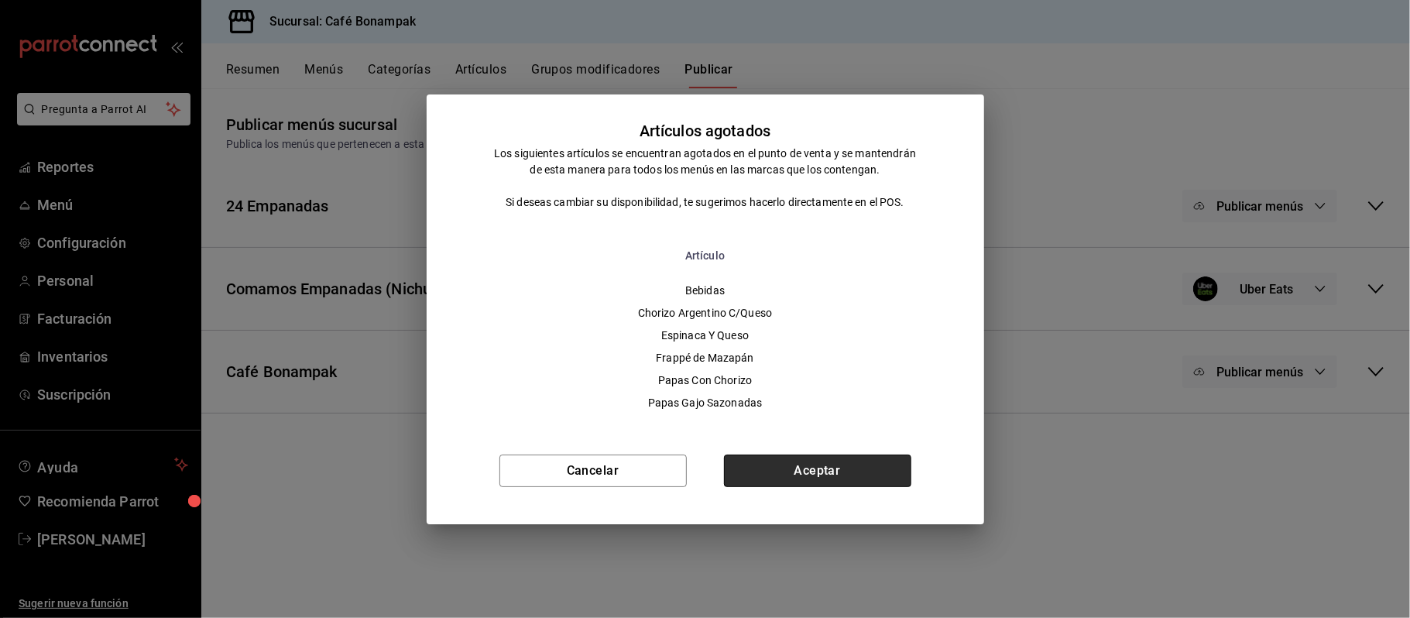
click at [847, 463] on button "Aceptar" at bounding box center [817, 471] width 187 height 33
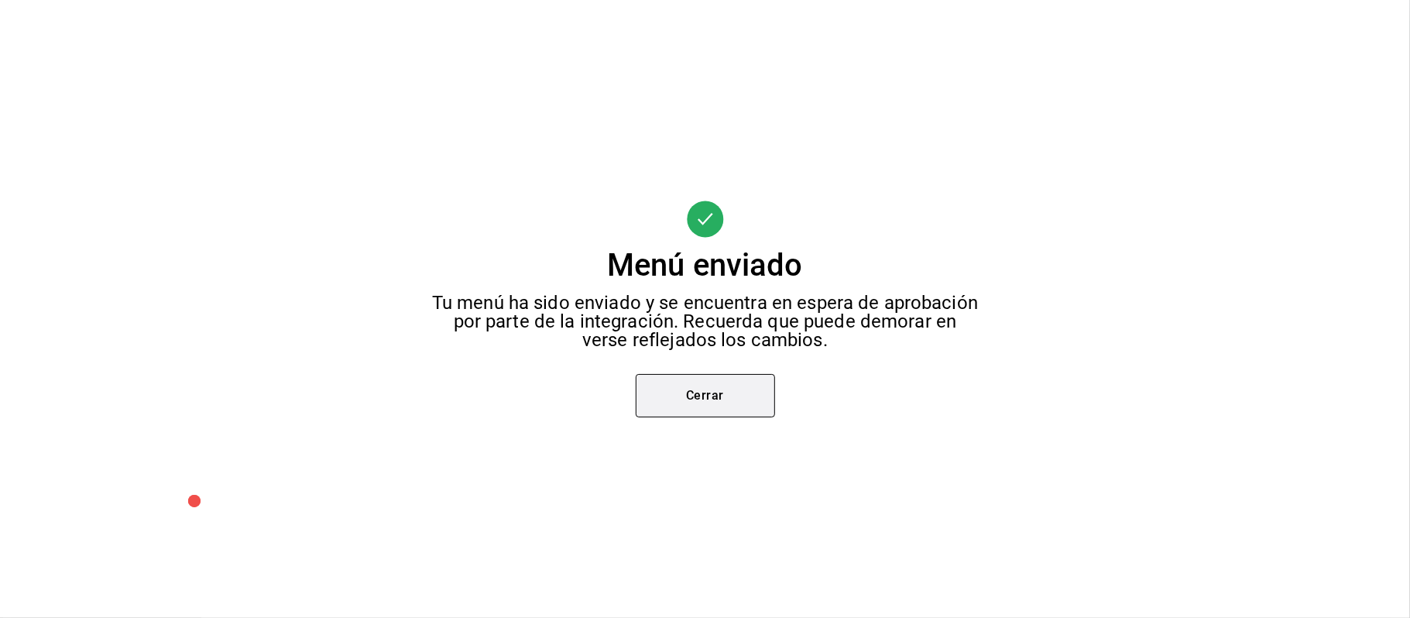
click at [692, 395] on button "Cerrar" at bounding box center [705, 395] width 139 height 43
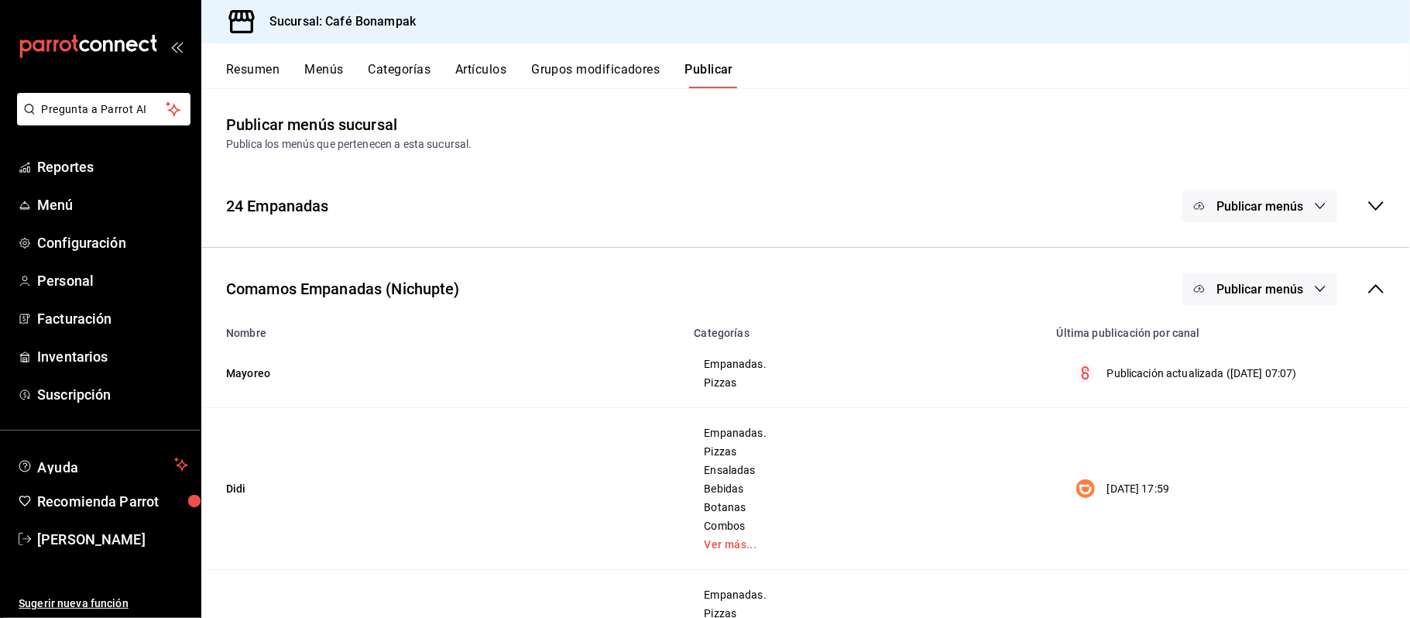
click at [1367, 283] on icon at bounding box center [1376, 289] width 19 height 19
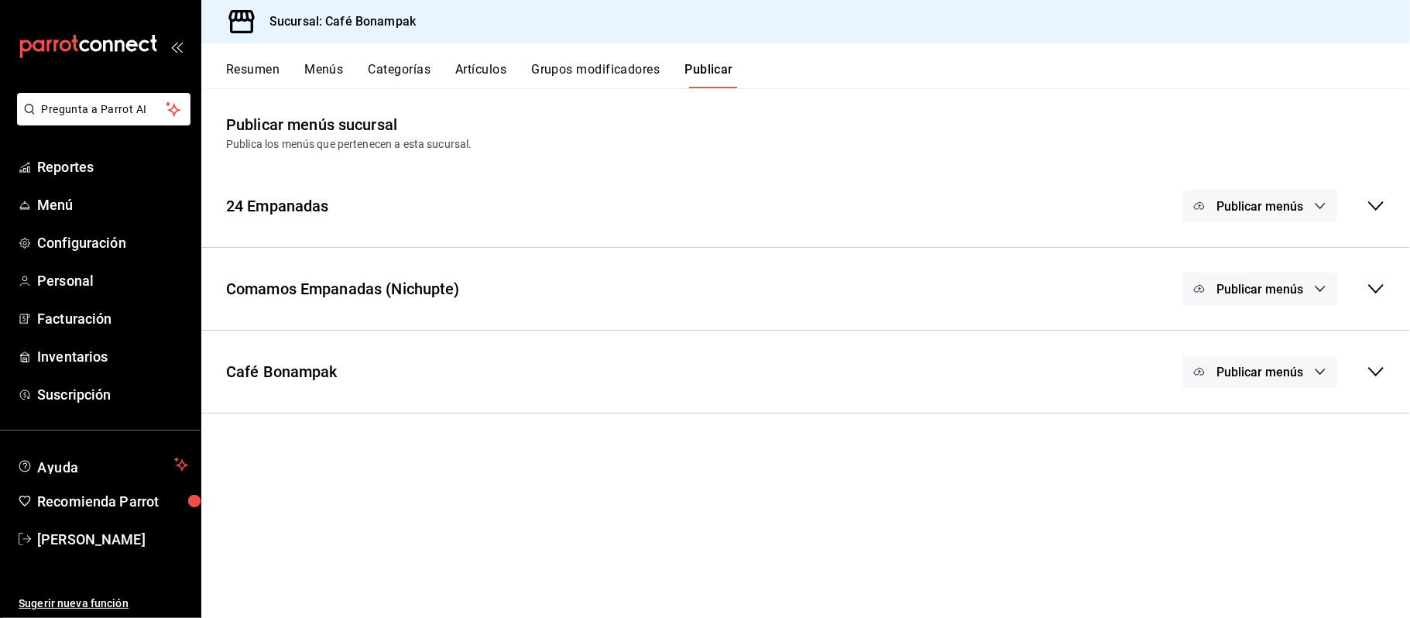
click at [1311, 373] on button "Publicar menús" at bounding box center [1260, 371] width 155 height 33
click at [1280, 428] on span "Uber Eats" at bounding box center [1282, 423] width 47 height 16
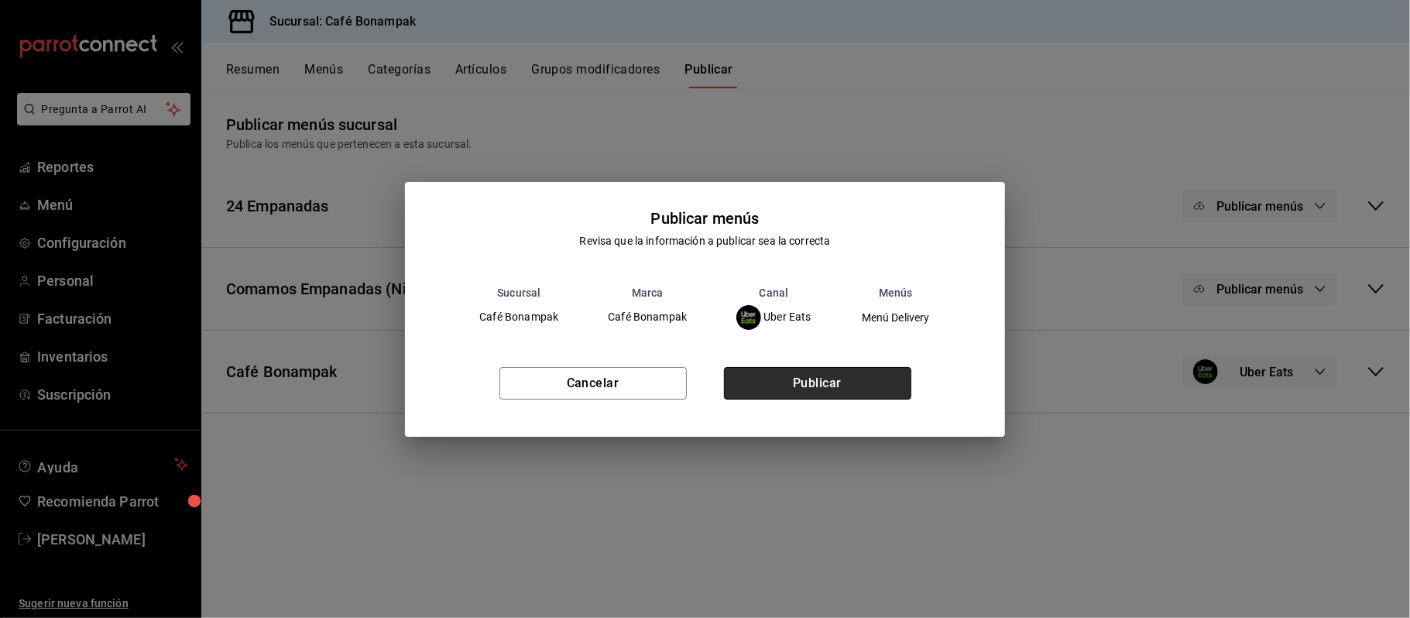
click at [843, 378] on button "Publicar" at bounding box center [817, 383] width 187 height 33
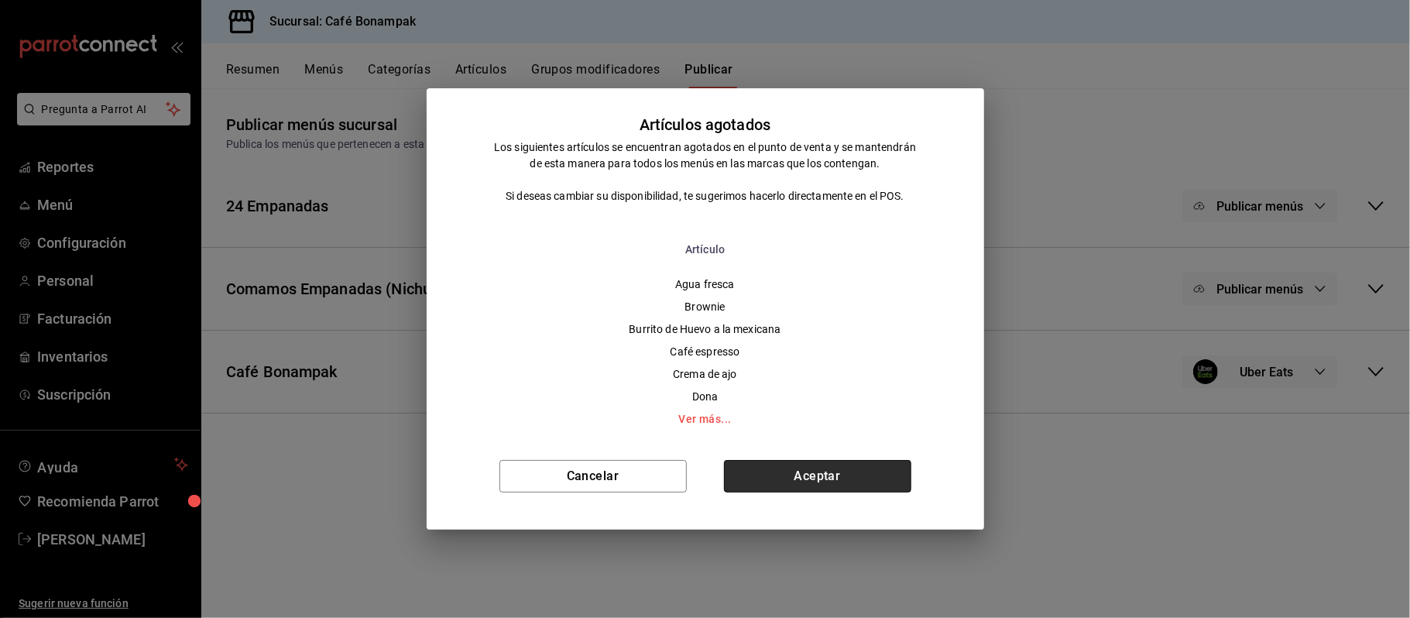
click at [829, 466] on button "Aceptar" at bounding box center [817, 476] width 187 height 33
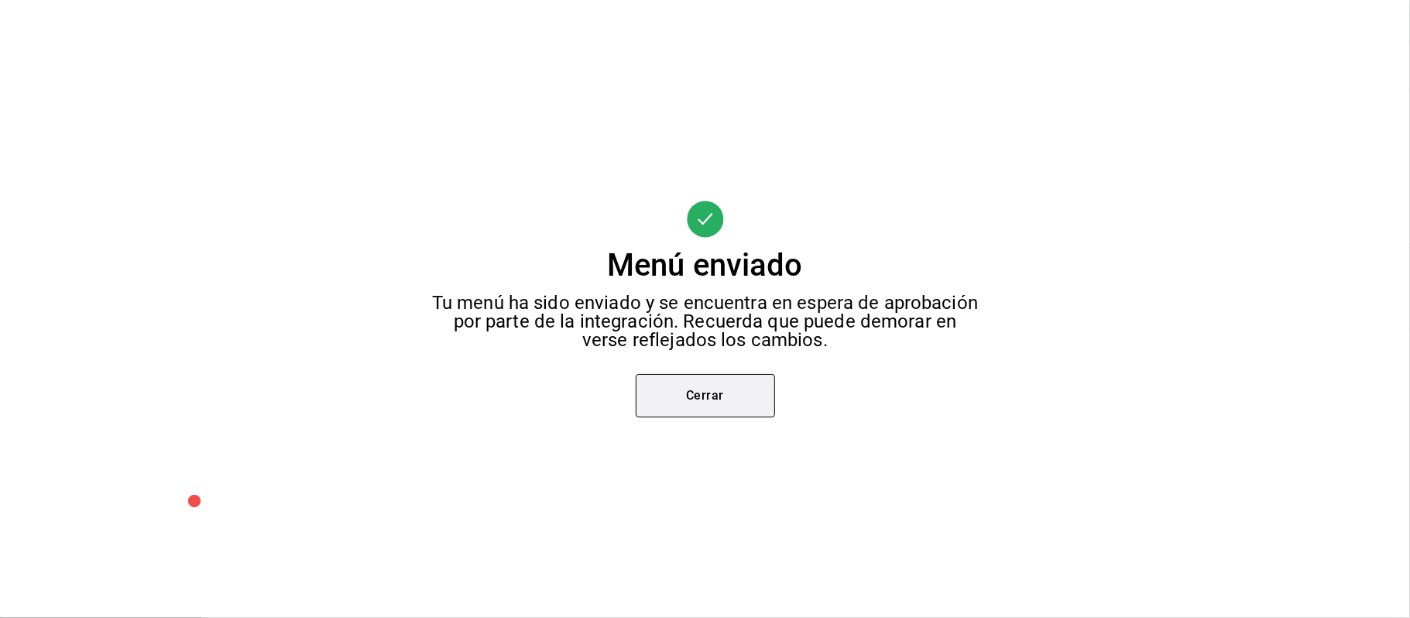
click at [722, 386] on button "Cerrar" at bounding box center [705, 395] width 139 height 43
